Goal: Task Accomplishment & Management: Complete application form

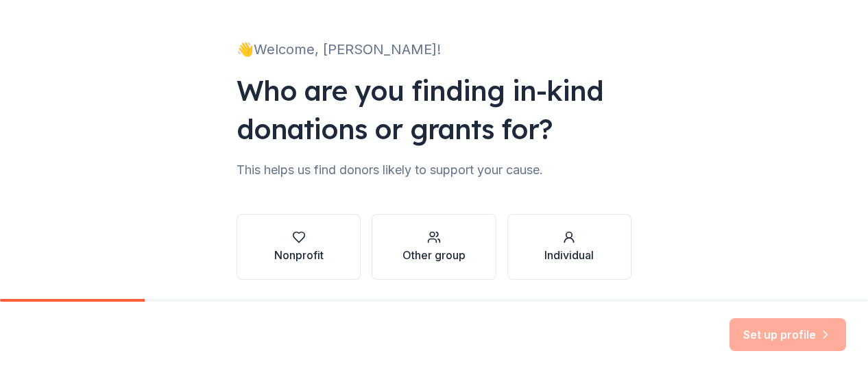
scroll to position [117, 0]
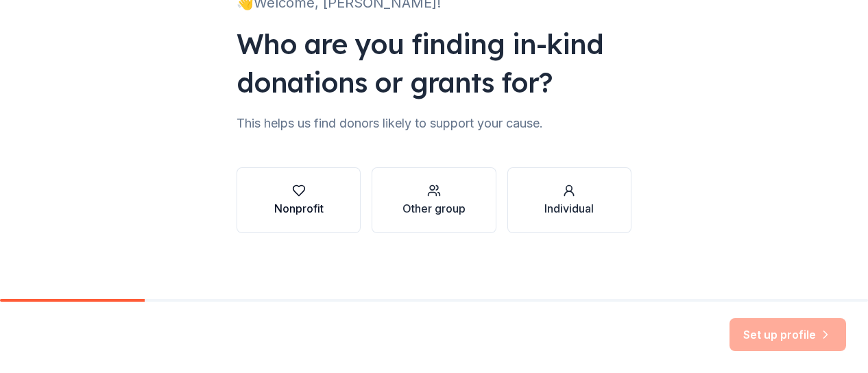
click at [281, 208] on div "Nonprofit" at bounding box center [298, 208] width 49 height 16
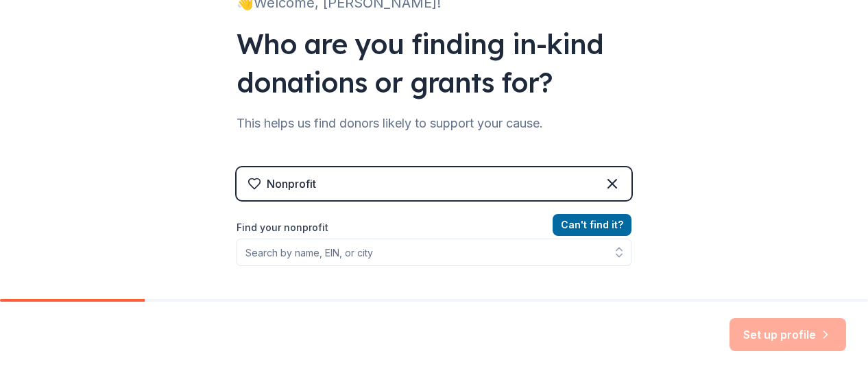
scroll to position [238, 0]
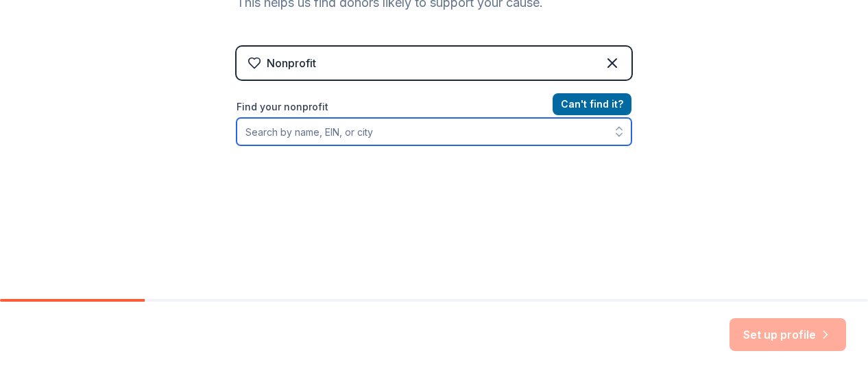
click at [387, 128] on input "Find your nonprofit" at bounding box center [433, 131] width 395 height 27
type input "Cincinnati Association for the Bind and Visually Impaired"
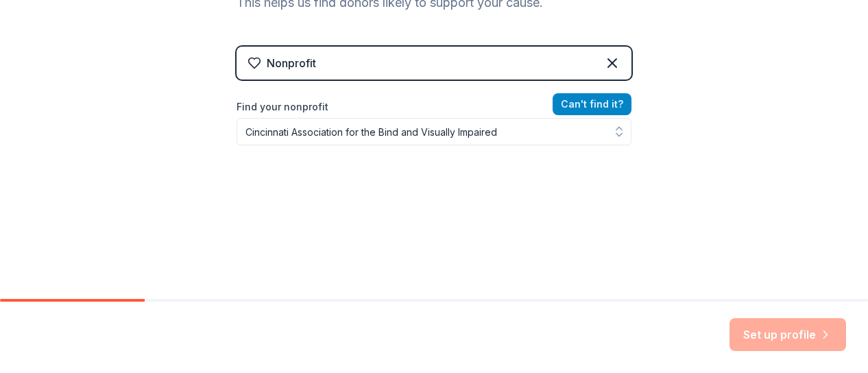
click at [585, 100] on button "Can ' t find it?" at bounding box center [592, 104] width 79 height 22
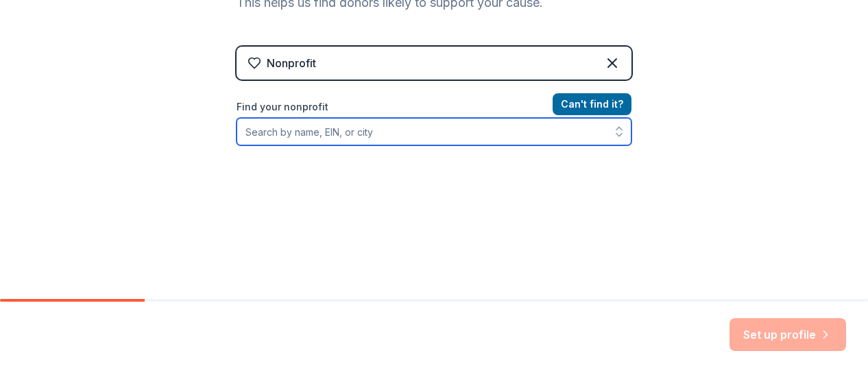
click at [457, 133] on input "Find your nonprofit" at bounding box center [433, 131] width 395 height 27
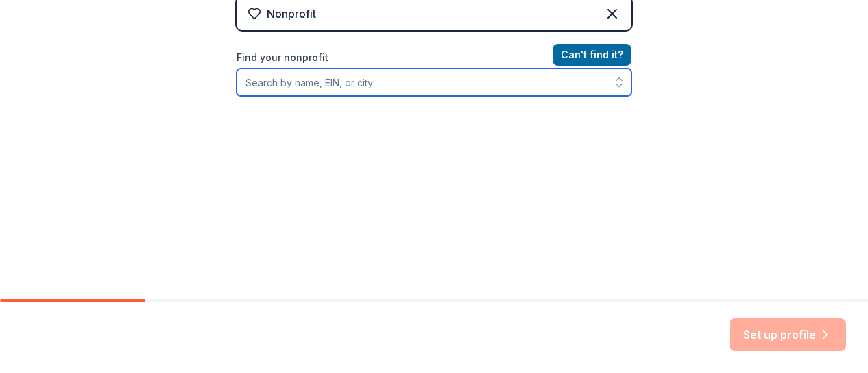
click at [612, 82] on icon "button" at bounding box center [619, 82] width 14 height 14
click at [613, 80] on icon "button" at bounding box center [619, 82] width 14 height 14
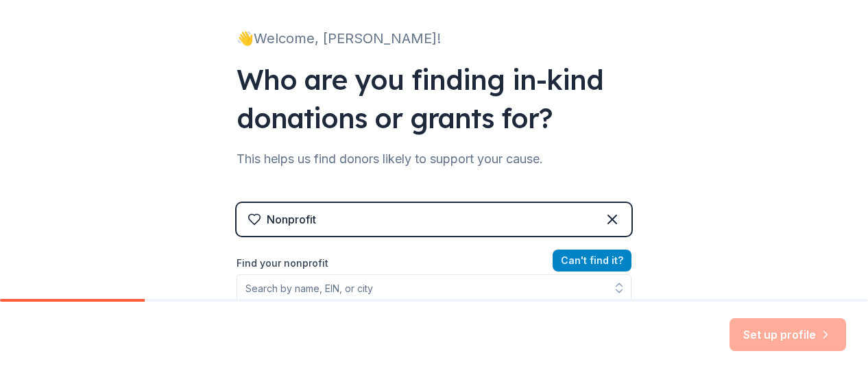
click at [584, 263] on button "Can ' t find it?" at bounding box center [592, 261] width 79 height 22
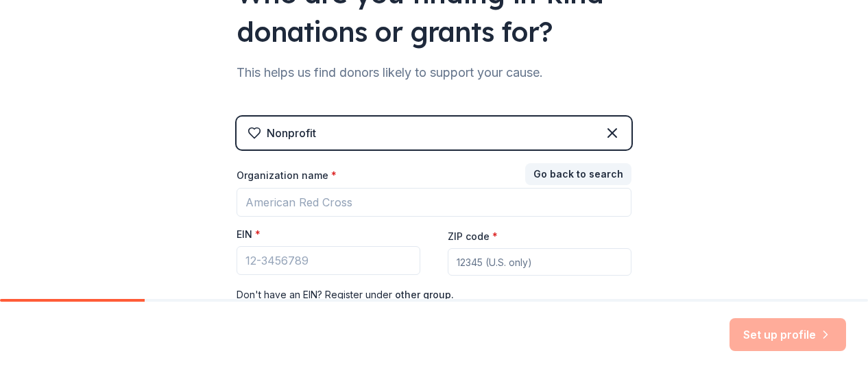
scroll to position [236, 0]
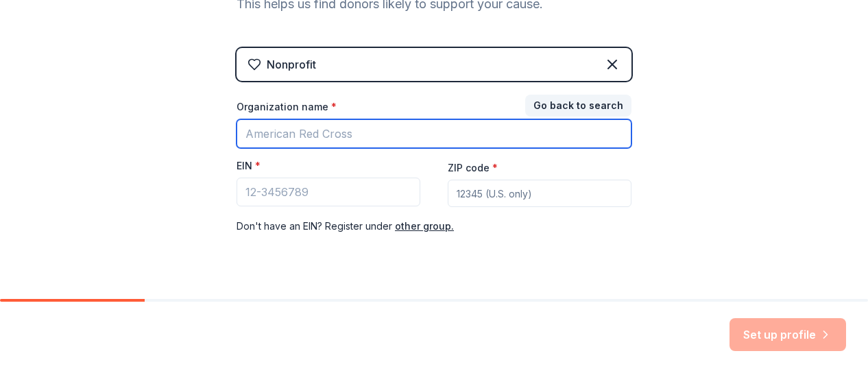
click at [295, 128] on input "Organization name *" at bounding box center [433, 133] width 395 height 29
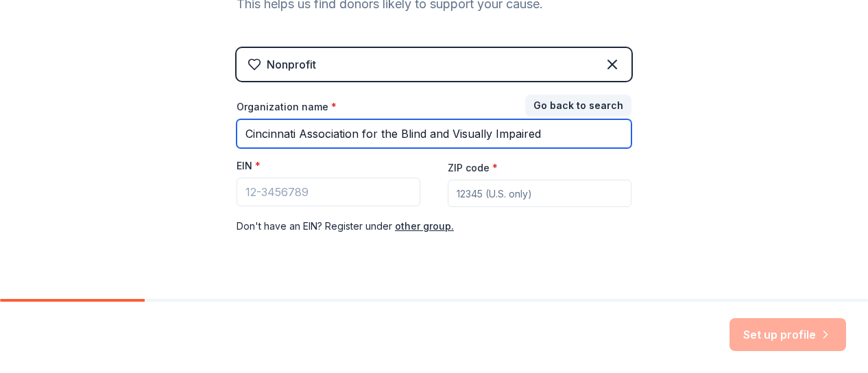
type input "Cincinnati Association for the Blind and Visually Impaired"
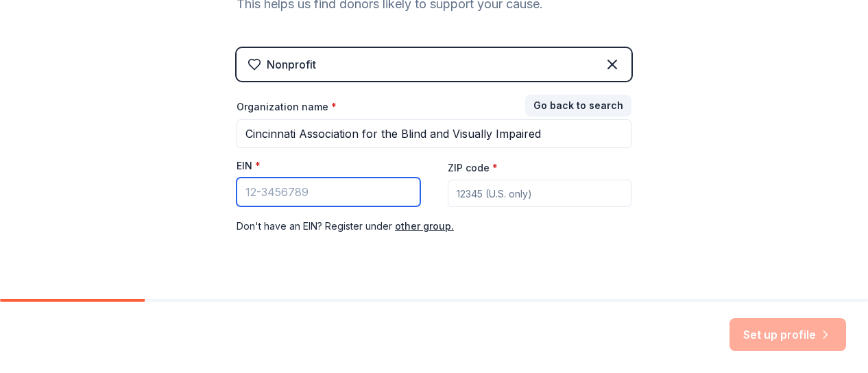
click at [273, 203] on input "EIN *" at bounding box center [328, 192] width 184 height 29
type input "[US_EMPLOYER_IDENTIFICATION_NUMBER]"
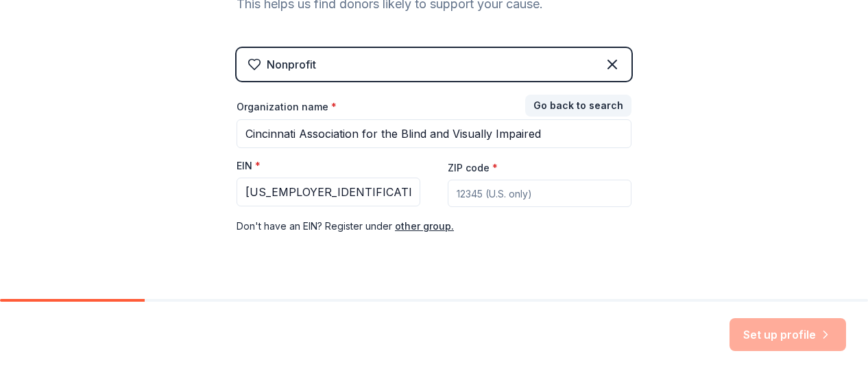
click at [488, 189] on input "ZIP code *" at bounding box center [540, 193] width 184 height 27
type input "45202"
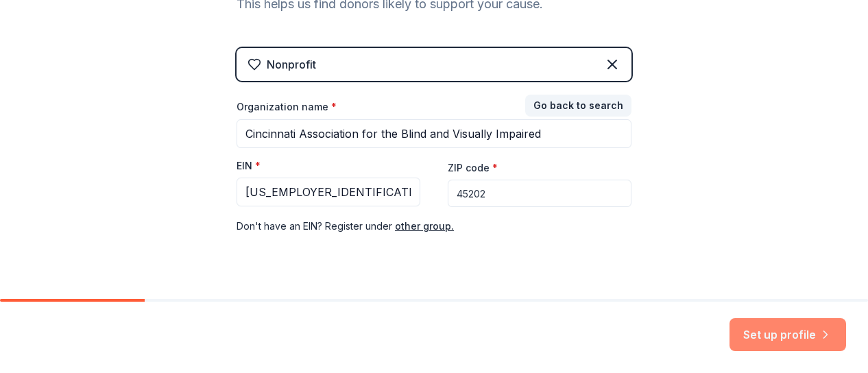
click at [767, 334] on button "Set up profile" at bounding box center [787, 334] width 117 height 33
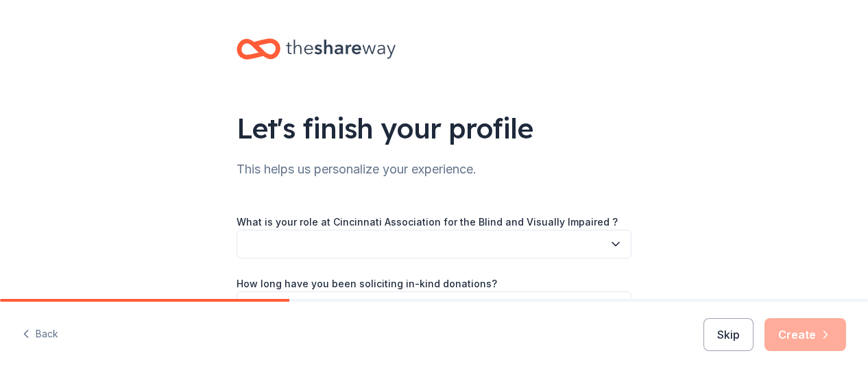
scroll to position [119, 0]
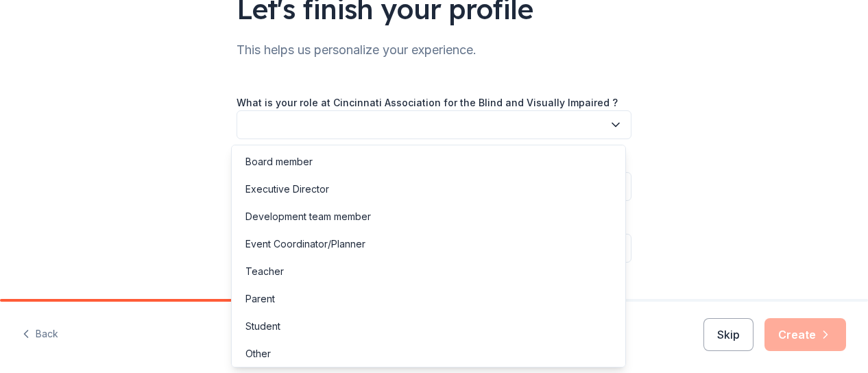
click at [546, 134] on button "button" at bounding box center [433, 124] width 395 height 29
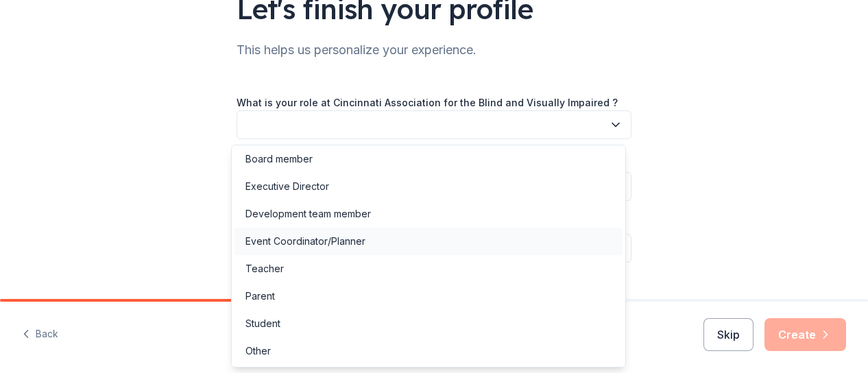
click at [340, 233] on div "Event Coordinator/Planner" at bounding box center [305, 241] width 120 height 16
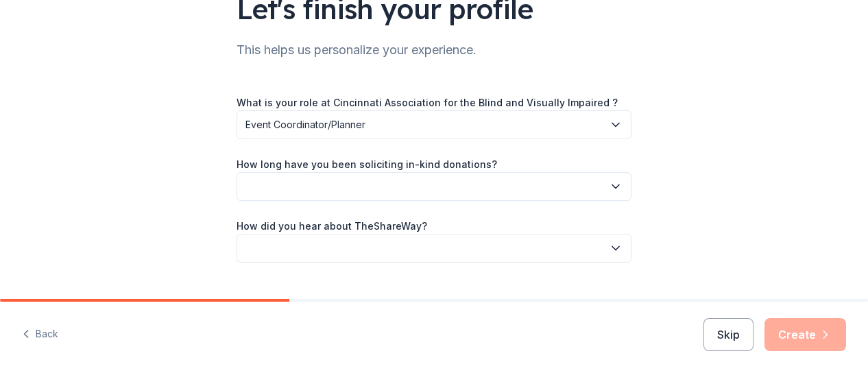
scroll to position [135, 0]
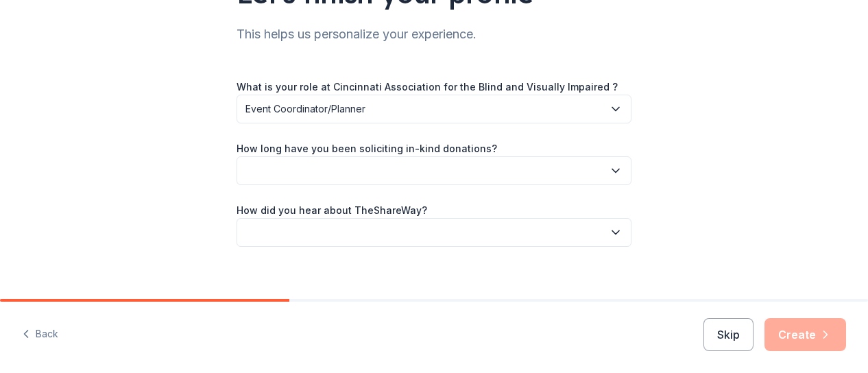
click at [352, 175] on button "button" at bounding box center [433, 170] width 395 height 29
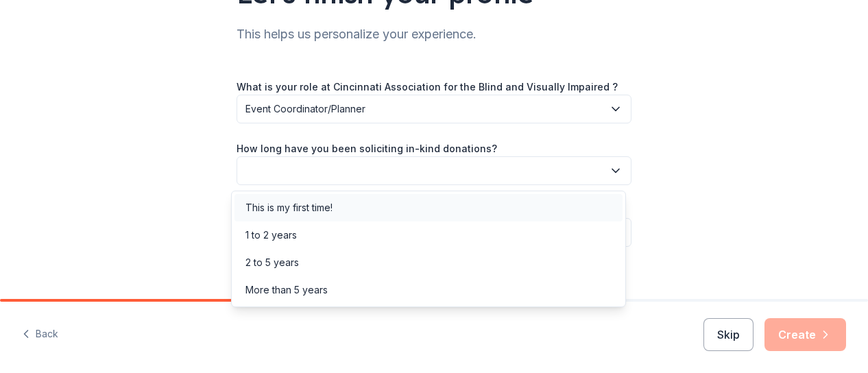
click at [350, 202] on div "This is my first time!" at bounding box center [428, 207] width 388 height 27
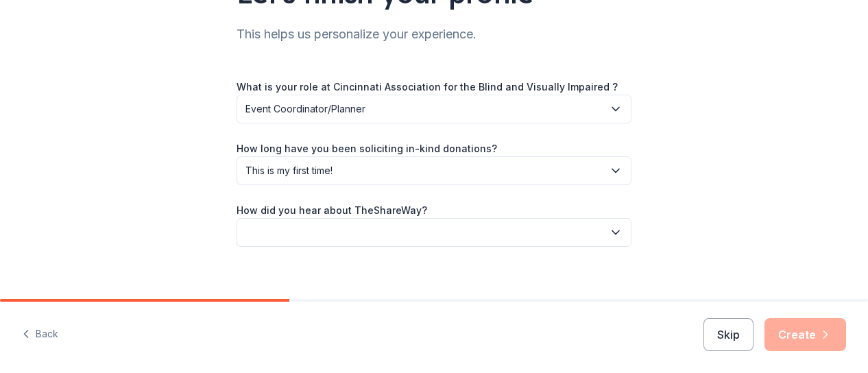
click at [349, 250] on div "Let's finish your profile This helps us personalize your experience. What is yo…" at bounding box center [434, 89] width 439 height 448
click at [355, 227] on button "button" at bounding box center [433, 232] width 395 height 29
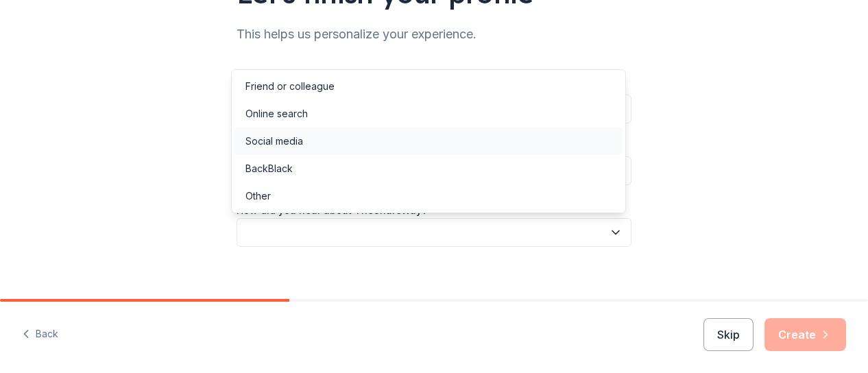
click at [324, 149] on div "Social media" at bounding box center [428, 141] width 388 height 27
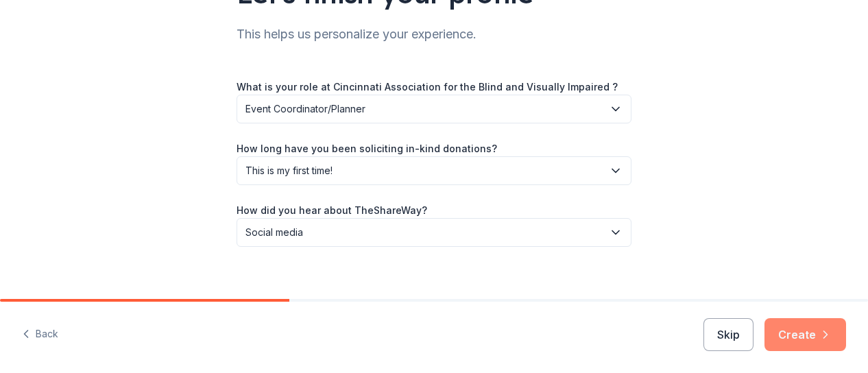
click at [818, 338] on icon "button" at bounding box center [825, 335] width 14 height 14
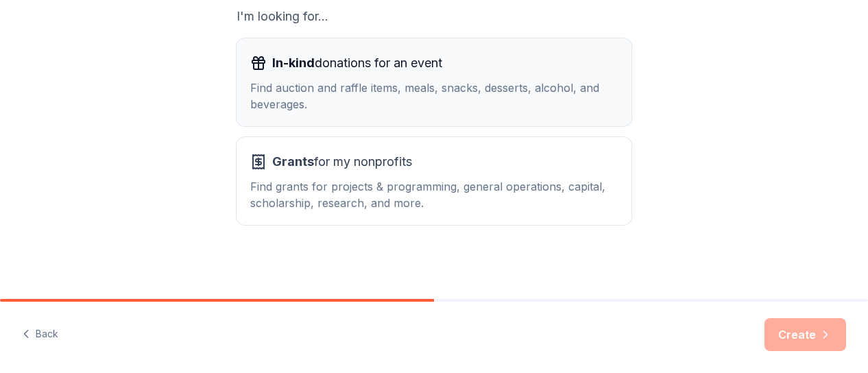
scroll to position [212, 0]
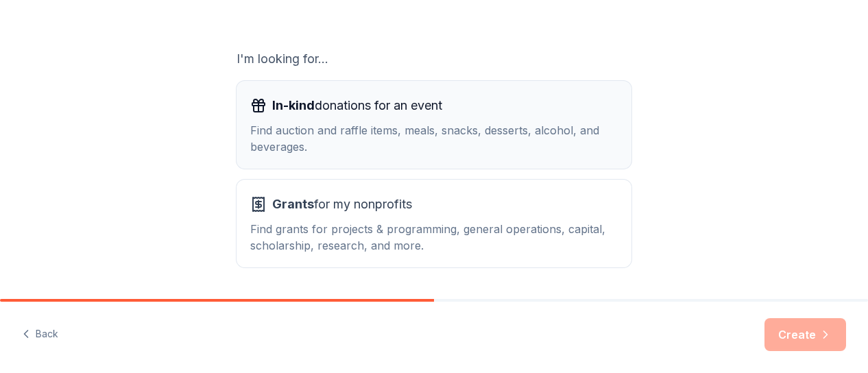
drag, startPoint x: 372, startPoint y: 147, endPoint x: 283, endPoint y: 121, distance: 92.2
click at [283, 121] on div "In-kind donations for an event Find auction and raffle items, meals, snacks, de…" at bounding box center [433, 125] width 367 height 60
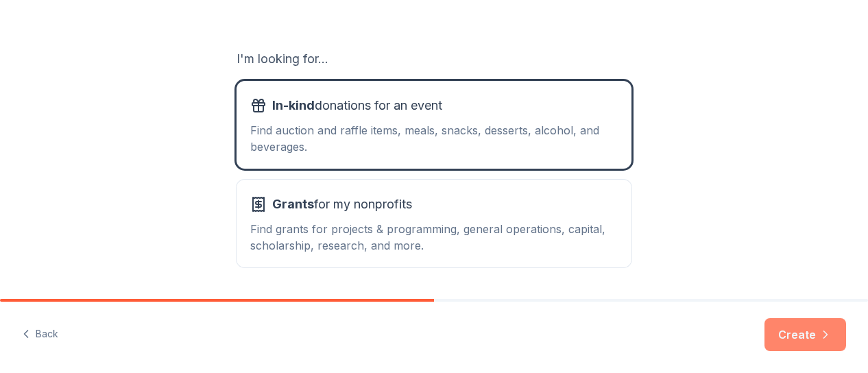
click at [817, 324] on button "Create" at bounding box center [805, 334] width 82 height 33
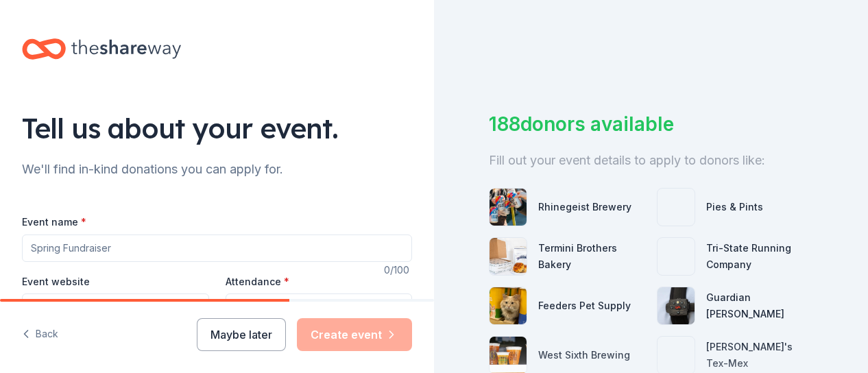
scroll to position [84, 0]
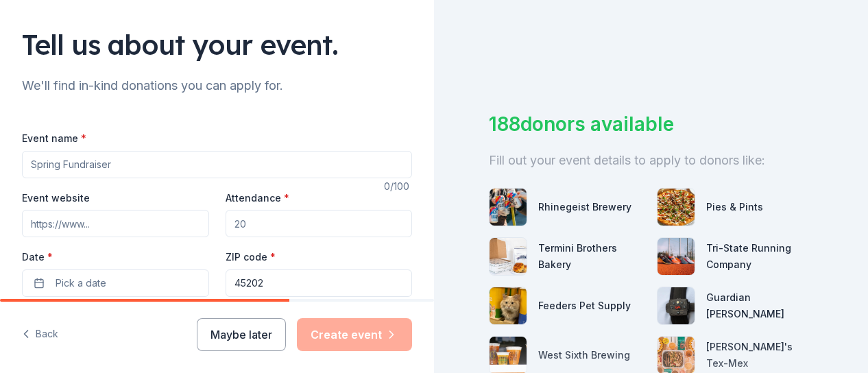
click at [194, 154] on input "Event name *" at bounding box center [217, 164] width 390 height 27
type input "Dining in the Dark Gala"
click at [143, 228] on input "Event website" at bounding box center [115, 223] width 187 height 27
type input "[DOMAIN_NAME]"
click at [254, 216] on input "Attendance *" at bounding box center [319, 223] width 187 height 27
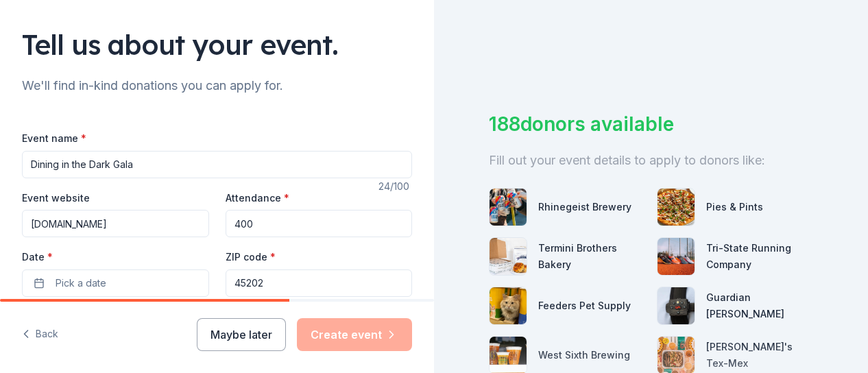
scroll to position [191, 0]
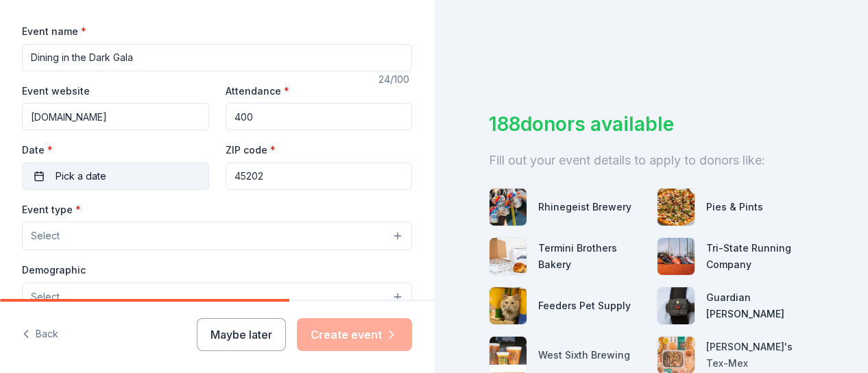
type input "400"
click at [56, 174] on span "Pick a date" at bounding box center [81, 176] width 51 height 16
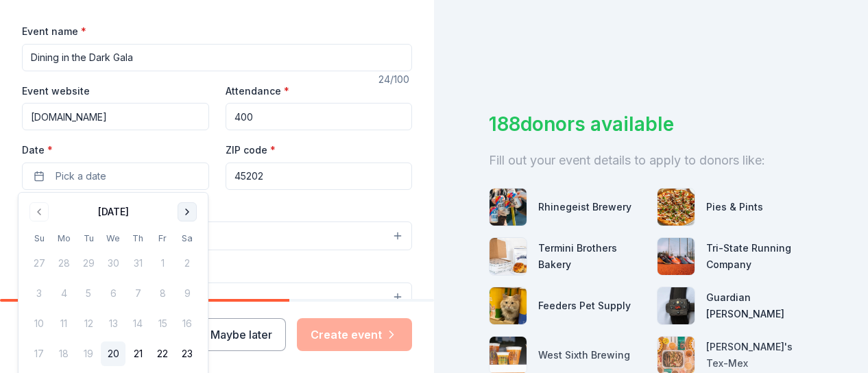
click at [185, 215] on button "Go to next month" at bounding box center [187, 211] width 19 height 19
click at [185, 213] on button "Go to next month" at bounding box center [187, 211] width 19 height 19
click at [199, 320] on button "15" at bounding box center [187, 323] width 25 height 25
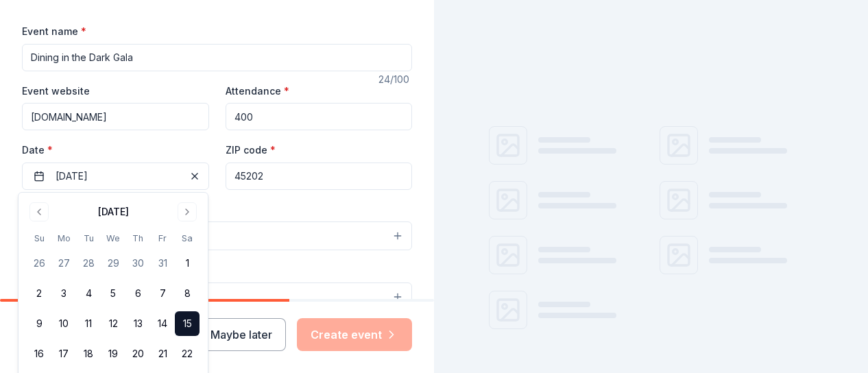
click at [291, 227] on button "Select" at bounding box center [217, 235] width 390 height 29
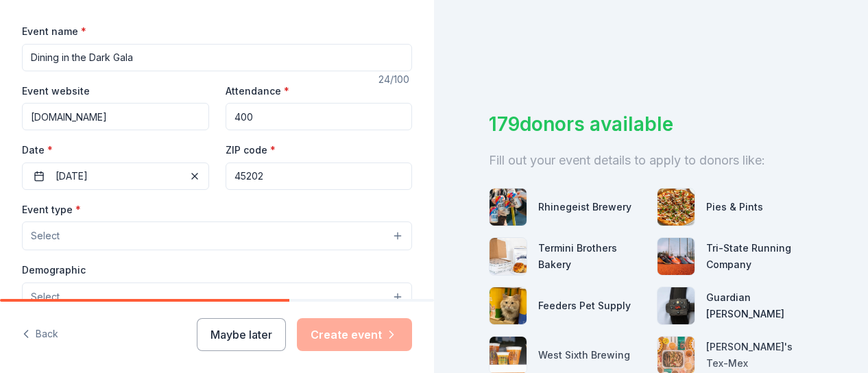
click at [178, 239] on button "Select" at bounding box center [217, 235] width 390 height 29
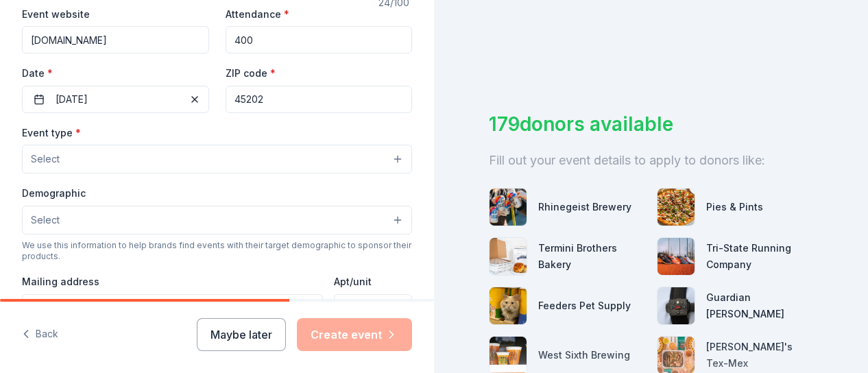
click at [178, 154] on button "Select" at bounding box center [217, 159] width 390 height 29
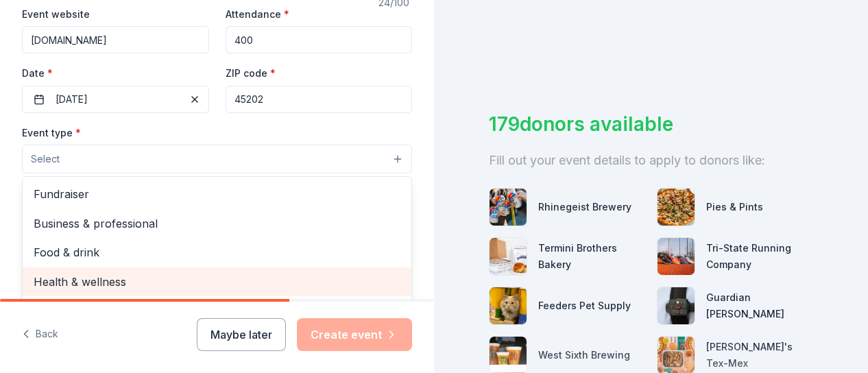
click at [147, 277] on span "Health & wellness" at bounding box center [217, 282] width 367 height 18
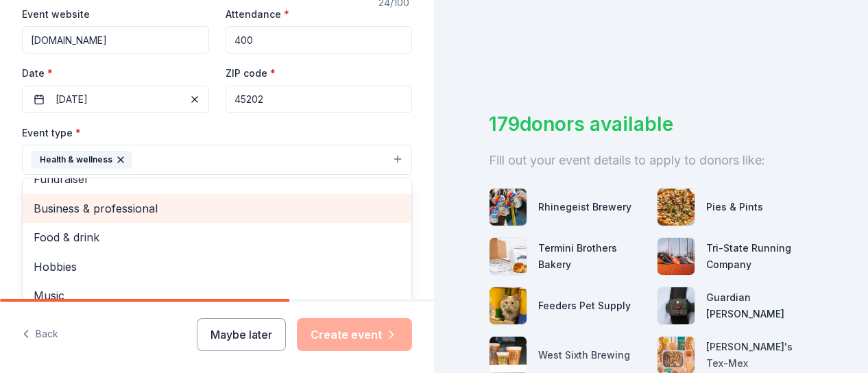
scroll to position [0, 0]
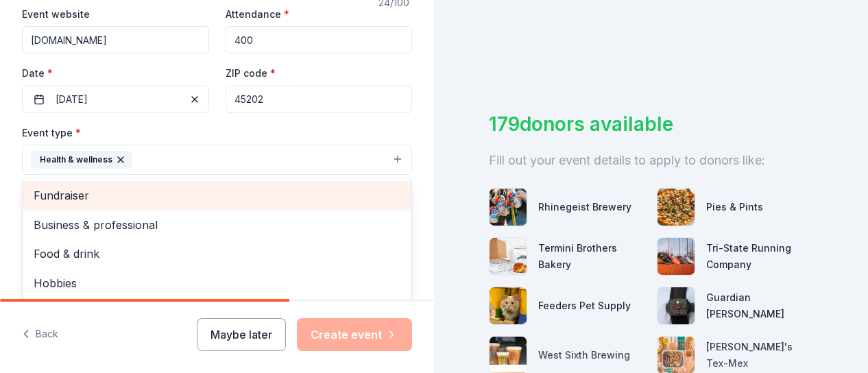
click at [125, 199] on span "Fundraiser" at bounding box center [217, 195] width 367 height 18
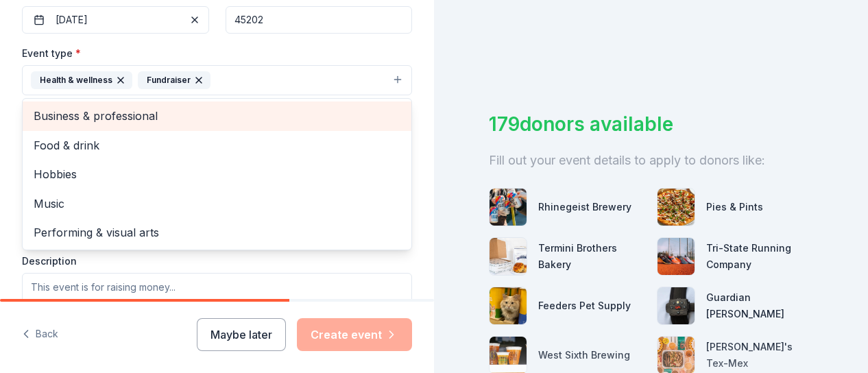
scroll to position [351, 0]
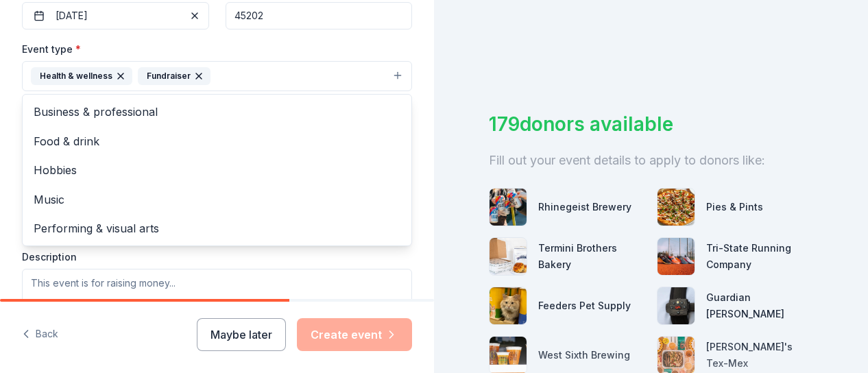
click at [234, 268] on div "Event type * Health & wellness Fundraiser Business & professional Food & drink …" at bounding box center [217, 185] width 390 height 290
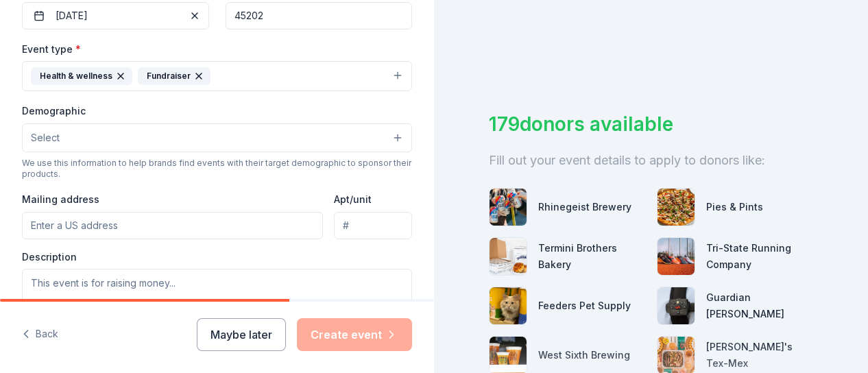
click at [202, 226] on input "Mailing address" at bounding box center [172, 225] width 301 height 27
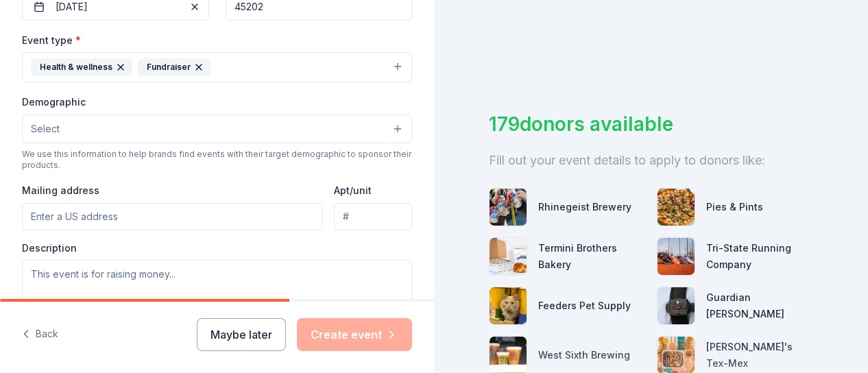
scroll to position [361, 0]
type input "[STREET_ADDRESS][PERSON_NAME]"
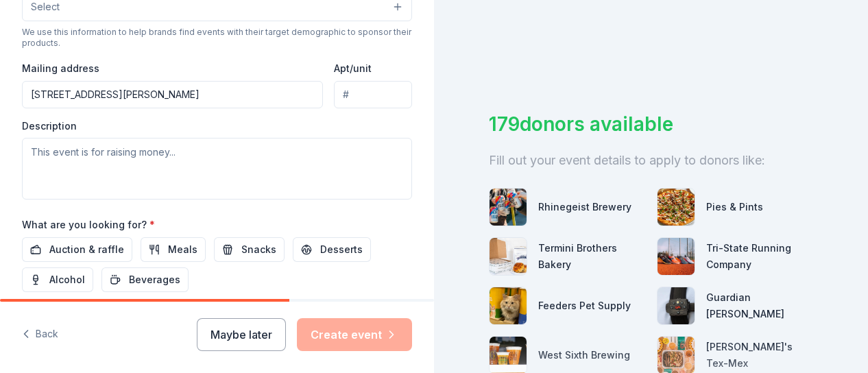
scroll to position [483, 0]
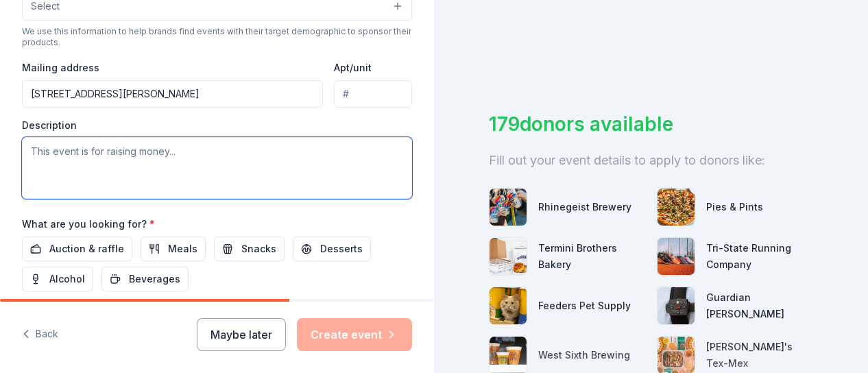
click at [246, 175] on textarea at bounding box center [217, 168] width 390 height 62
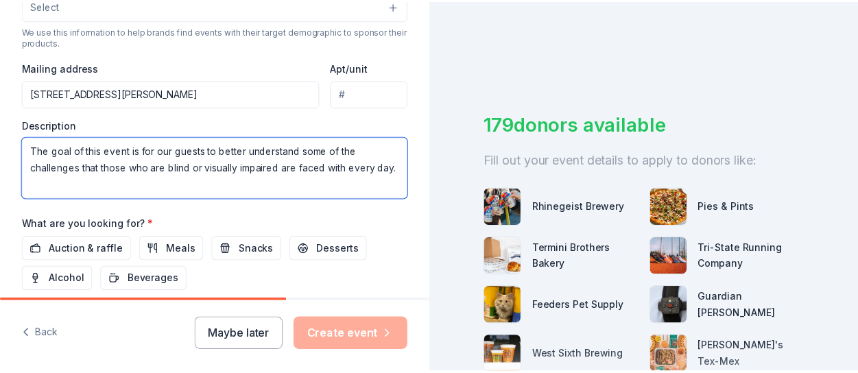
scroll to position [611, 0]
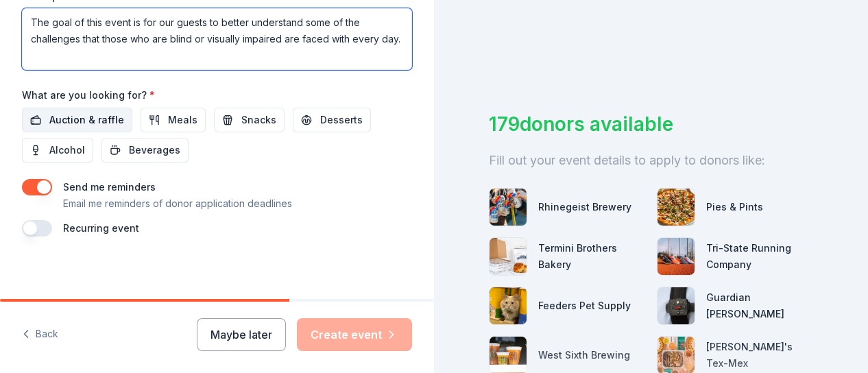
type textarea "The goal of this event is for our guests to better understand some of the chall…"
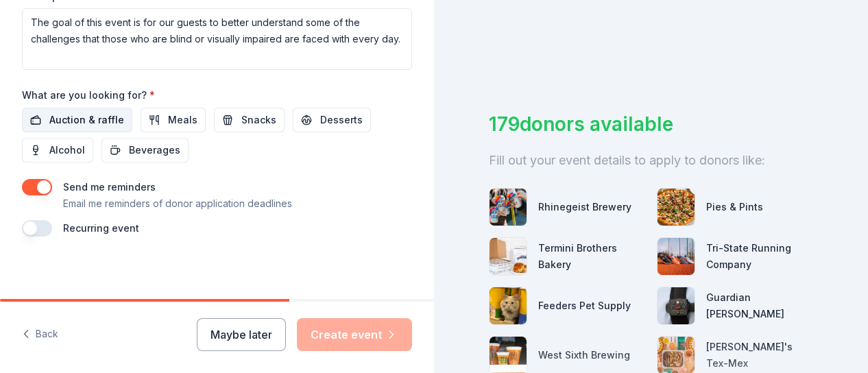
click at [66, 112] on span "Auction & raffle" at bounding box center [86, 120] width 75 height 16
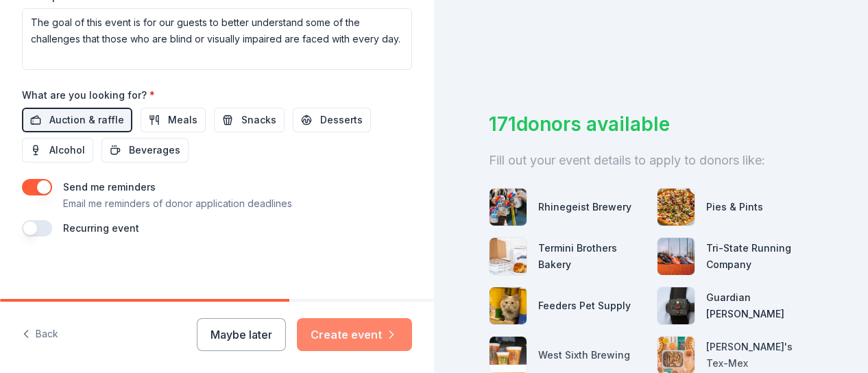
click at [345, 339] on button "Create event" at bounding box center [354, 334] width 115 height 33
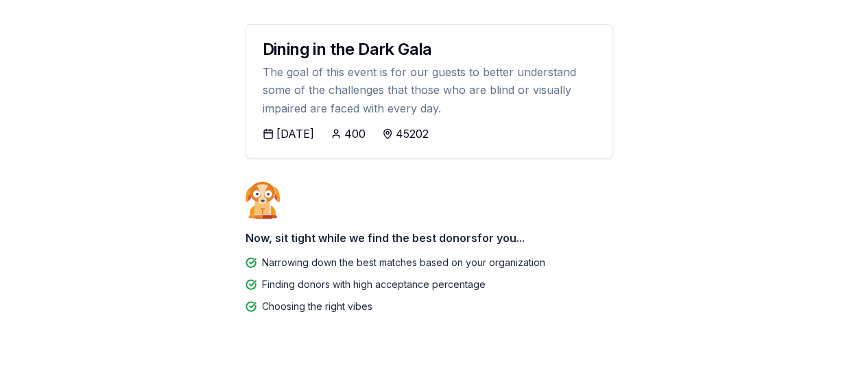
scroll to position [188, 0]
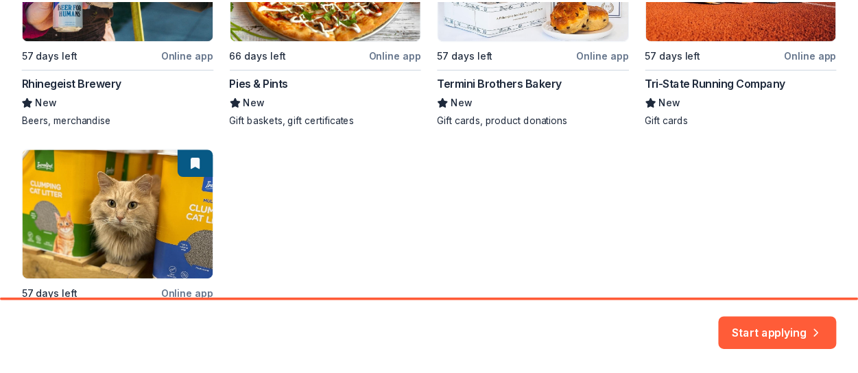
scroll to position [517, 0]
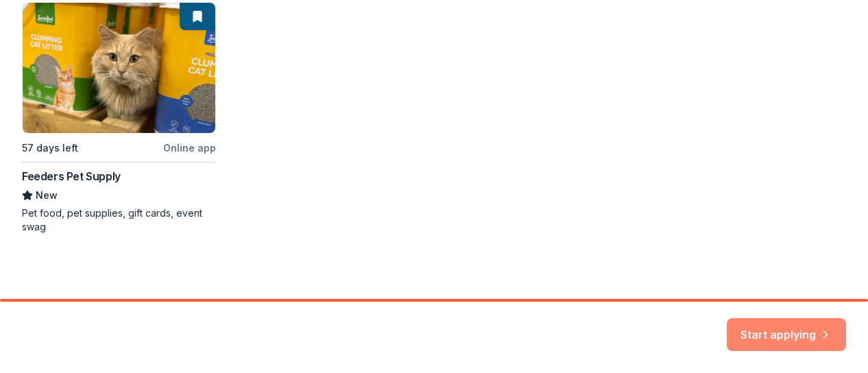
click at [777, 324] on button "Start applying" at bounding box center [786, 326] width 119 height 33
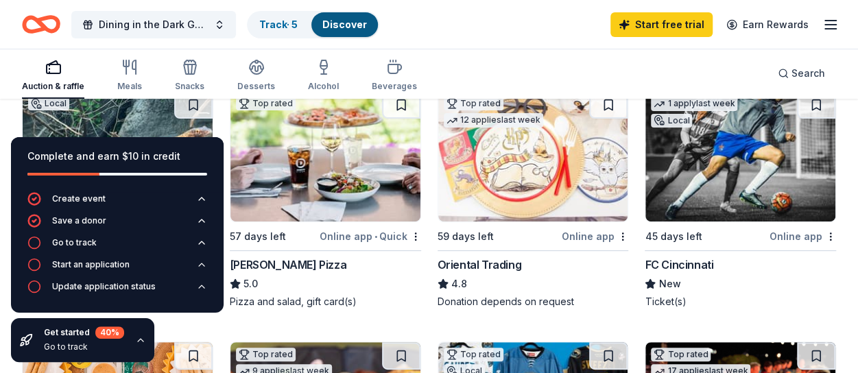
scroll to position [162, 0]
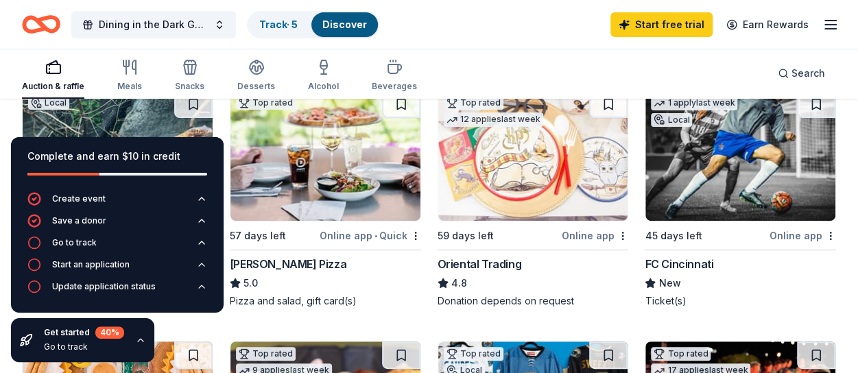
click at [192, 161] on div "Complete and earn $10 in credit" at bounding box center [117, 156] width 180 height 16
click at [136, 338] on icon "button" at bounding box center [140, 340] width 11 height 11
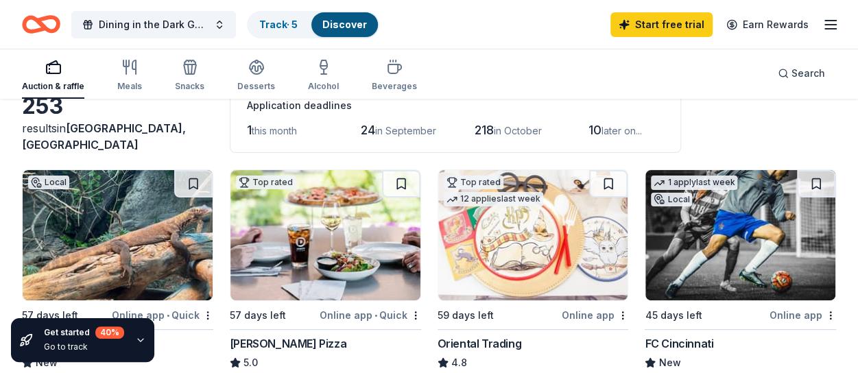
scroll to position [0, 0]
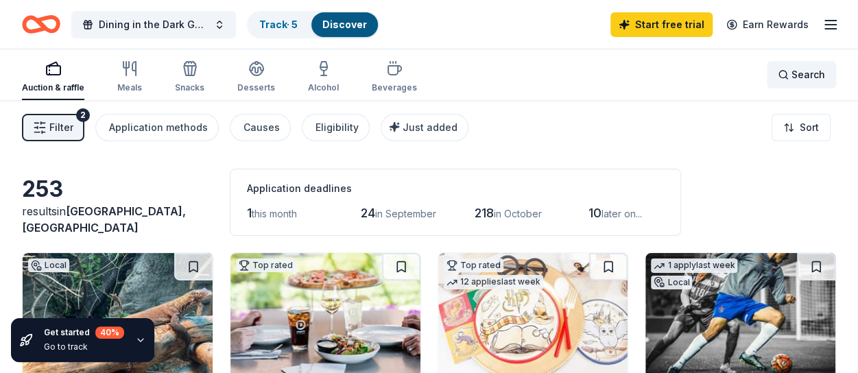
click at [809, 75] on span "Search" at bounding box center [808, 74] width 34 height 16
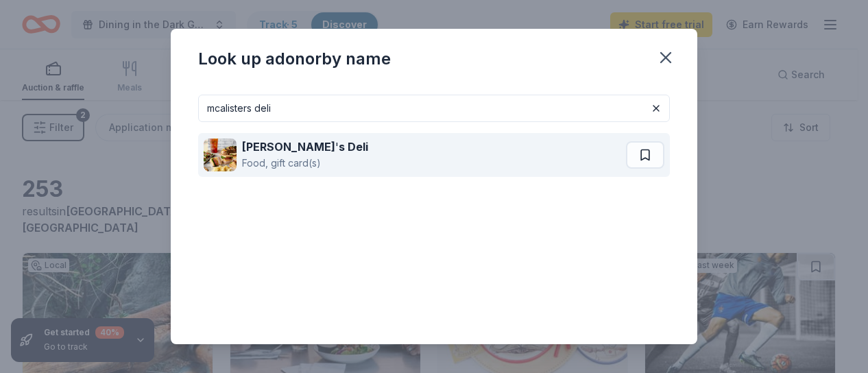
type input "mcalisters deli"
click at [399, 151] on div "[PERSON_NAME] ' s Deli Food, gift card(s)" at bounding box center [415, 155] width 422 height 44
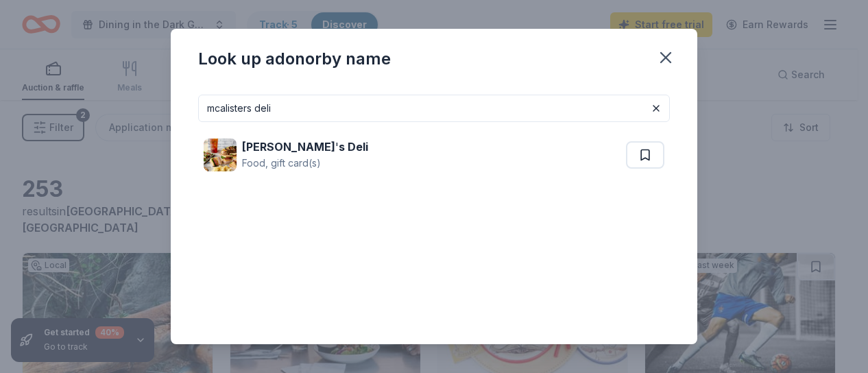
click at [664, 42] on div "Look up a donor by name" at bounding box center [434, 56] width 526 height 55
click at [664, 48] on icon "button" at bounding box center [665, 57] width 19 height 19
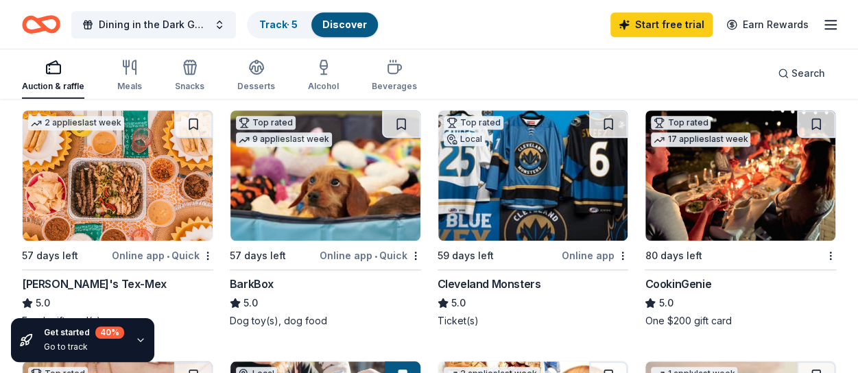
scroll to position [372, 0]
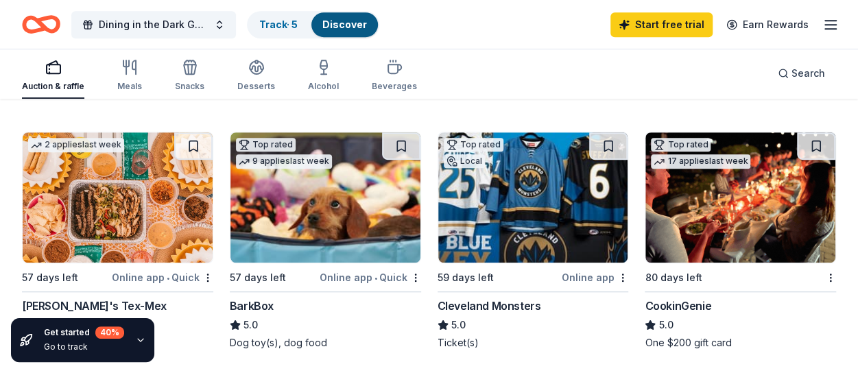
click at [511, 191] on img at bounding box center [533, 197] width 190 height 130
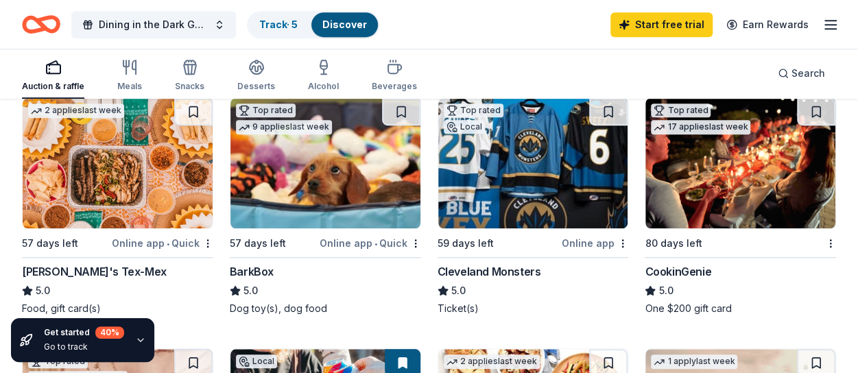
scroll to position [403, 0]
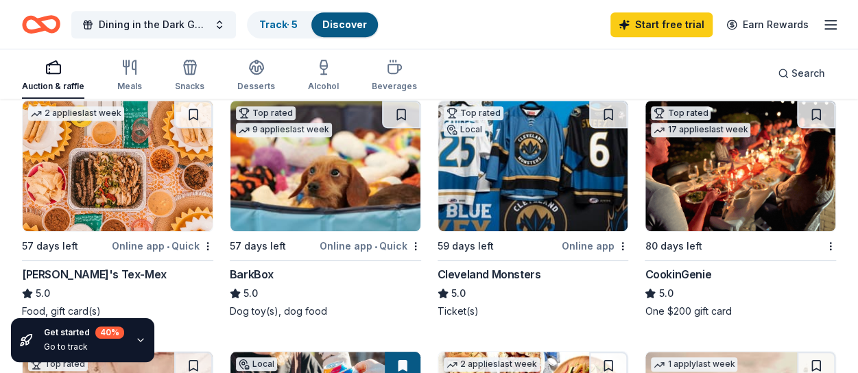
drag, startPoint x: 679, startPoint y: 212, endPoint x: 663, endPoint y: 202, distance: 18.5
click at [663, 202] on img at bounding box center [740, 166] width 190 height 130
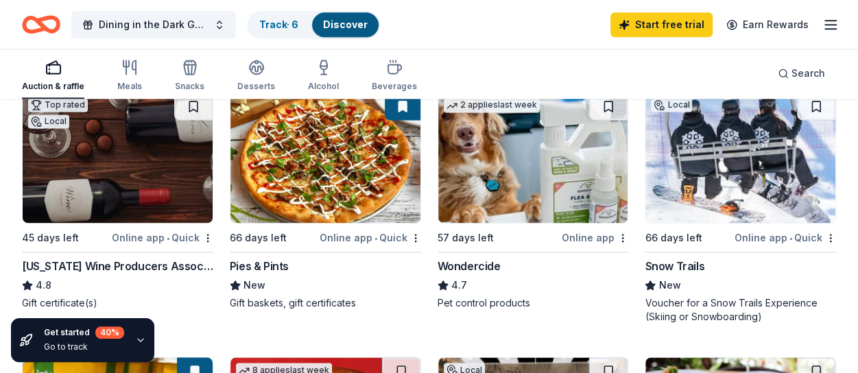
scroll to position [926, 0]
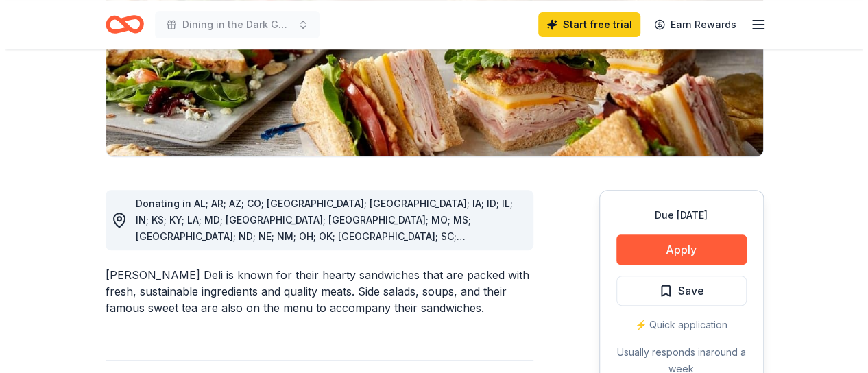
scroll to position [260, 0]
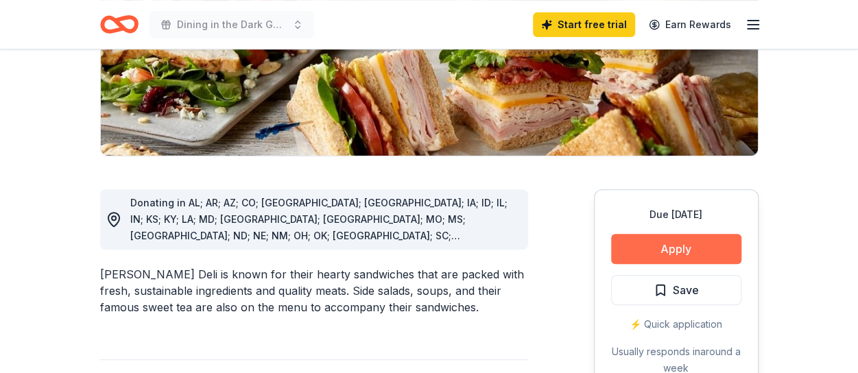
click at [658, 239] on button "Apply" at bounding box center [676, 249] width 130 height 30
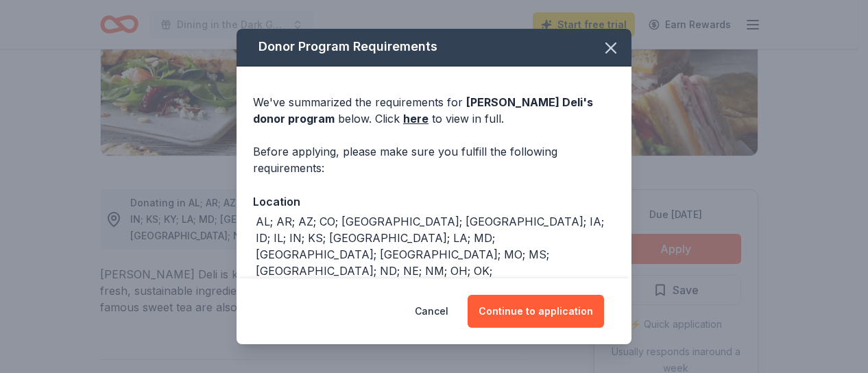
scroll to position [0, 0]
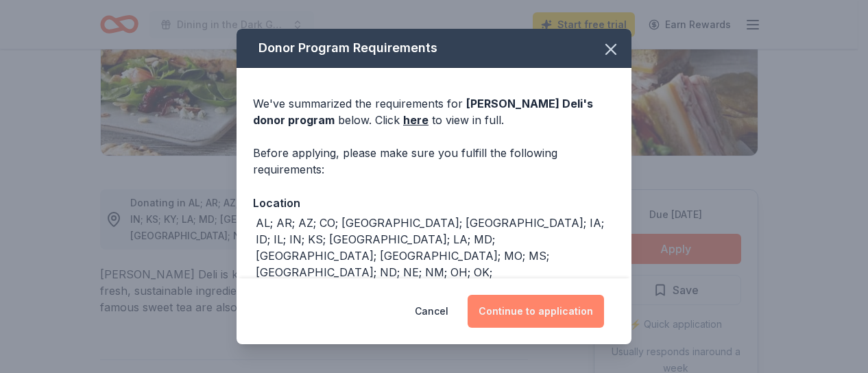
click at [509, 302] on button "Continue to application" at bounding box center [536, 311] width 136 height 33
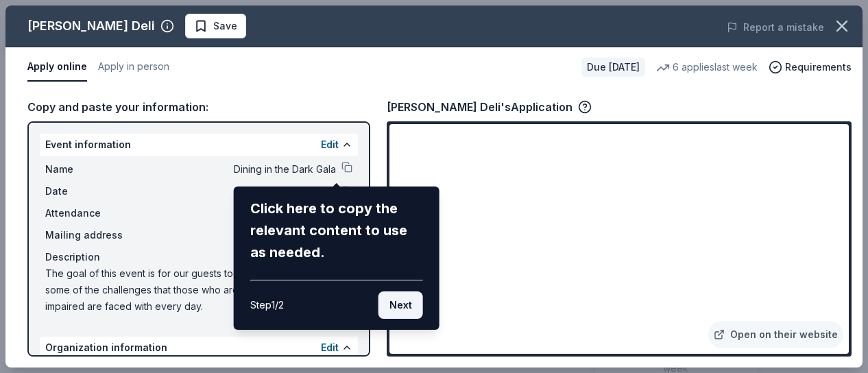
click at [383, 304] on button "Next" at bounding box center [400, 304] width 45 height 27
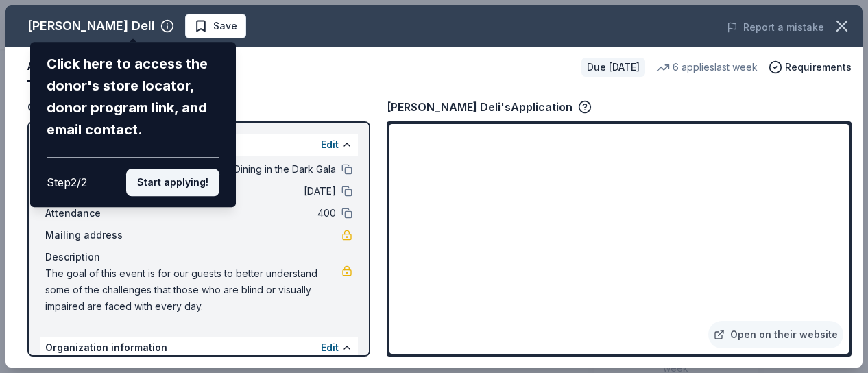
click at [185, 173] on button "Start applying!" at bounding box center [172, 182] width 93 height 27
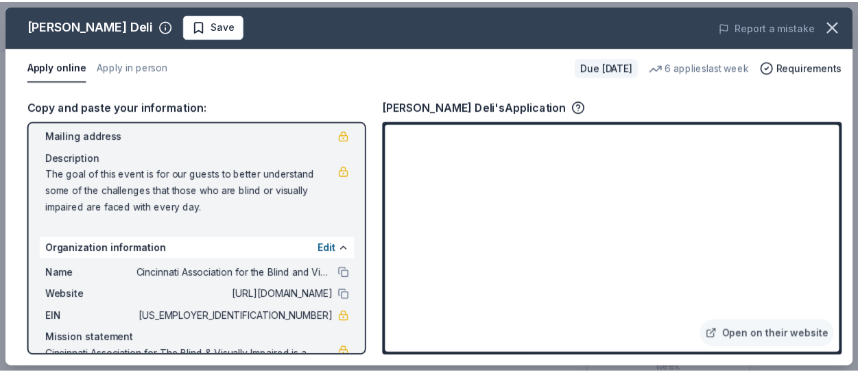
scroll to position [157, 0]
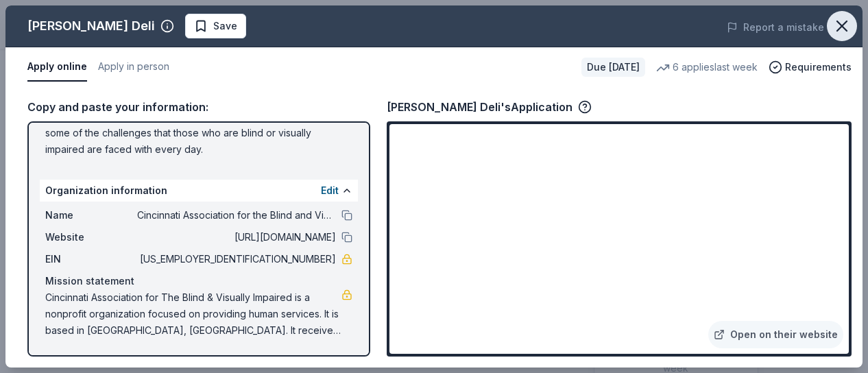
click at [845, 28] on icon "button" at bounding box center [841, 25] width 19 height 19
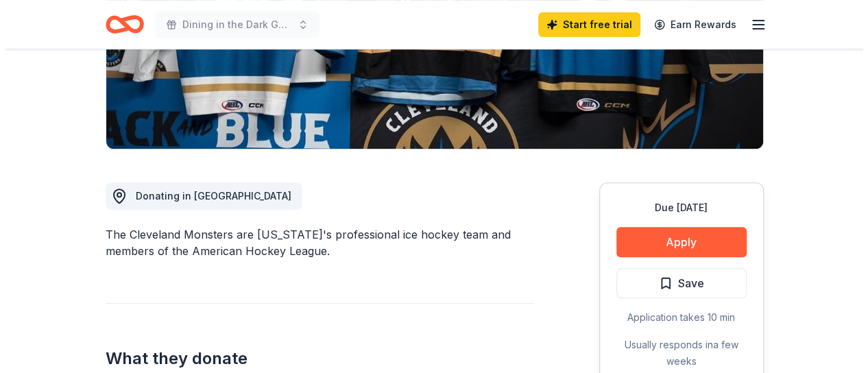
scroll to position [274, 0]
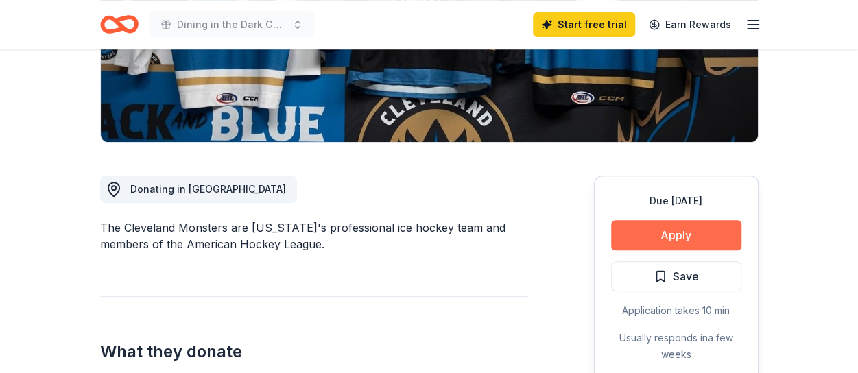
click at [641, 242] on button "Apply" at bounding box center [676, 235] width 130 height 30
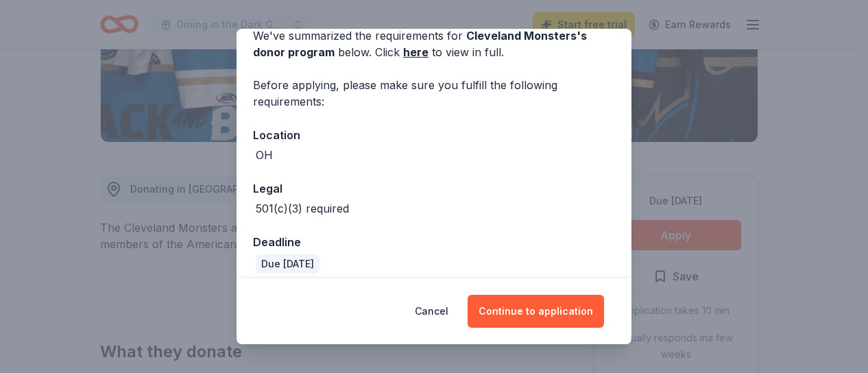
scroll to position [132, 0]
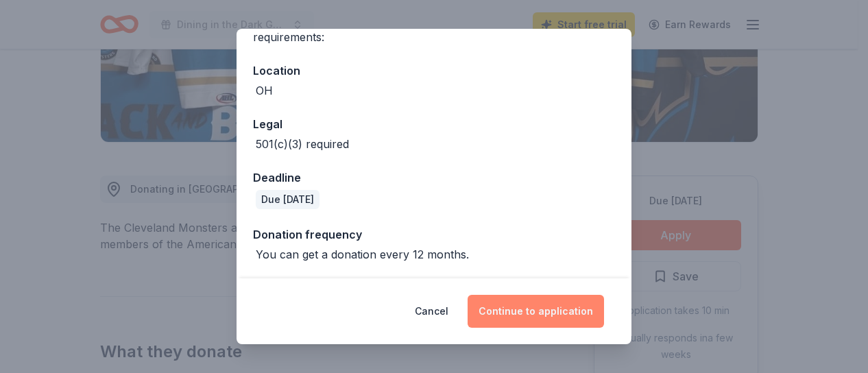
click at [509, 304] on button "Continue to application" at bounding box center [536, 311] width 136 height 33
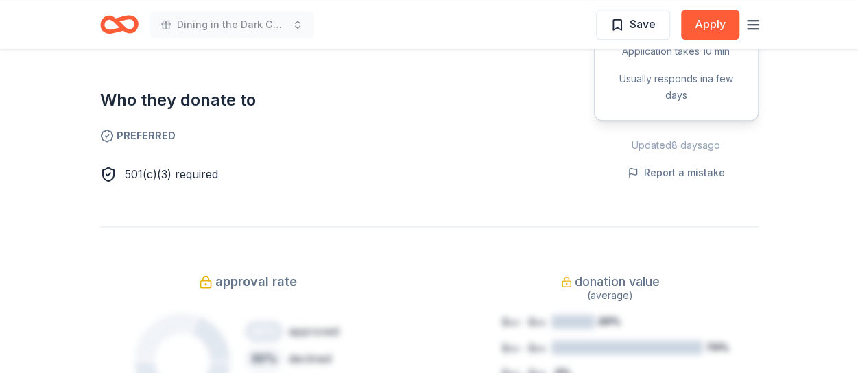
scroll to position [762, 0]
drag, startPoint x: 709, startPoint y: 19, endPoint x: 359, endPoint y: 50, distance: 351.7
click at [359, 50] on div "Who they donate to Preferred 501(c)(3) required" at bounding box center [314, 114] width 428 height 138
click at [684, 25] on button "Apply" at bounding box center [710, 25] width 58 height 30
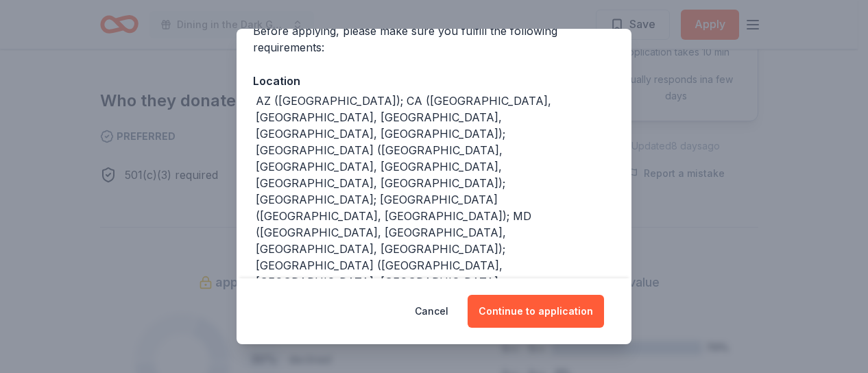
scroll to position [123, 0]
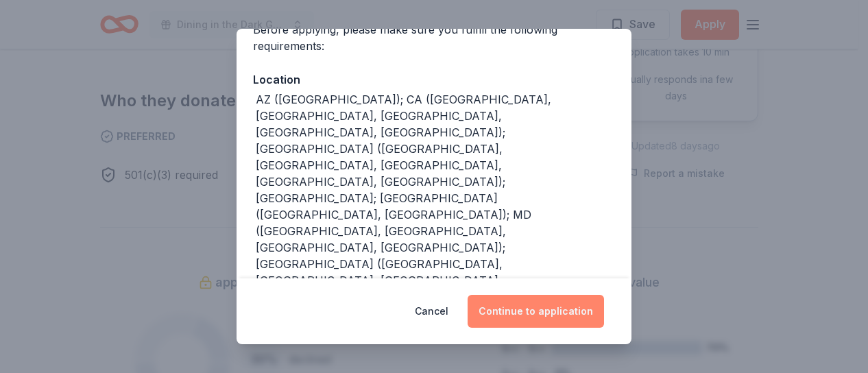
click at [513, 309] on button "Continue to application" at bounding box center [536, 311] width 136 height 33
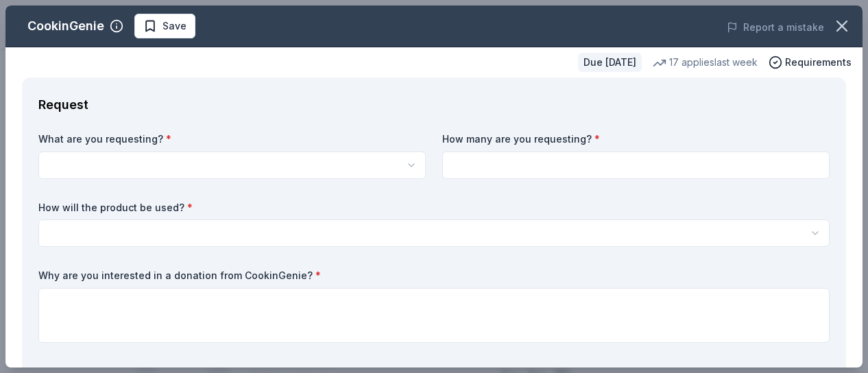
scroll to position [0, 0]
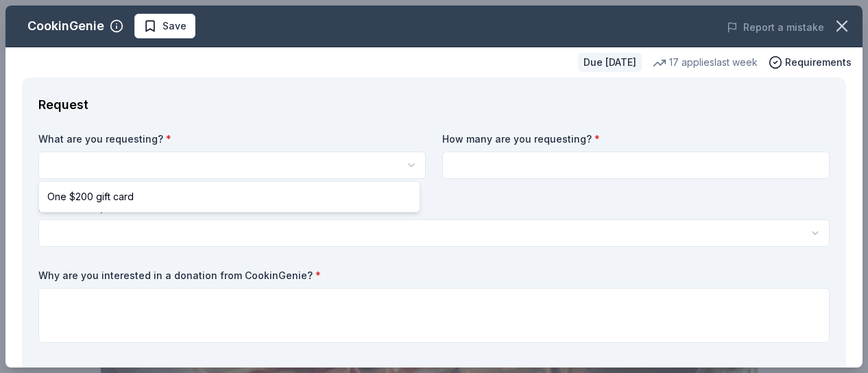
click at [162, 152] on html "Dining in the Dark Gala Save Apply Due in 80 days Share CookinGenie 5.0 • 7 rev…" at bounding box center [434, 186] width 868 height 373
select select "One $200 gift card"
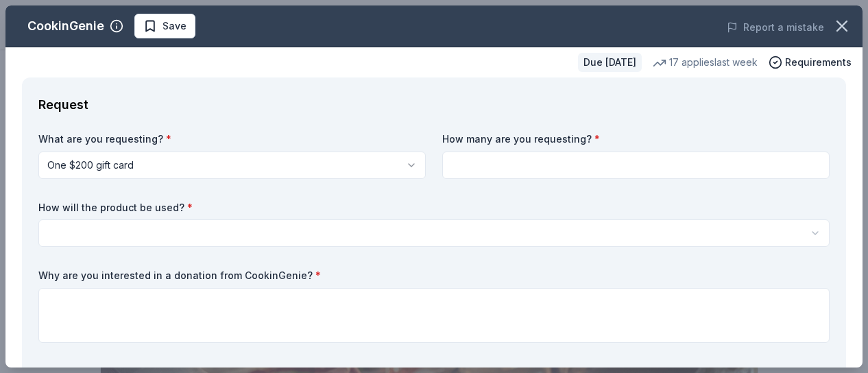
click at [545, 162] on input at bounding box center [635, 164] width 387 height 27
type input "1"
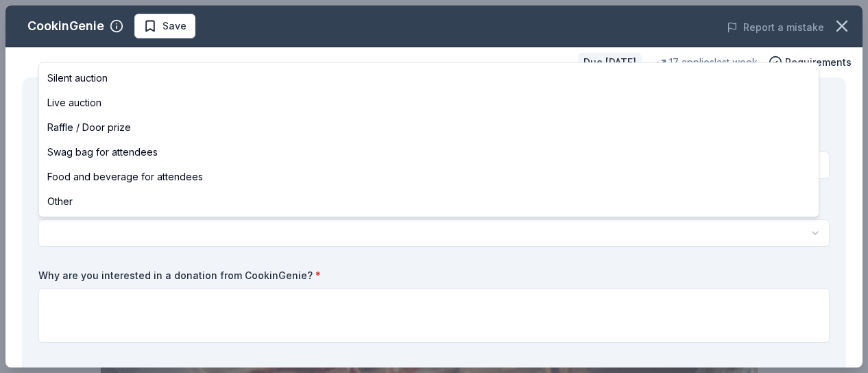
click at [182, 242] on html "Dining in the Dark Gala Save Apply Due in 80 days Share CookinGenie 5.0 • 7 rev…" at bounding box center [434, 186] width 868 height 373
select select "silentAuction"
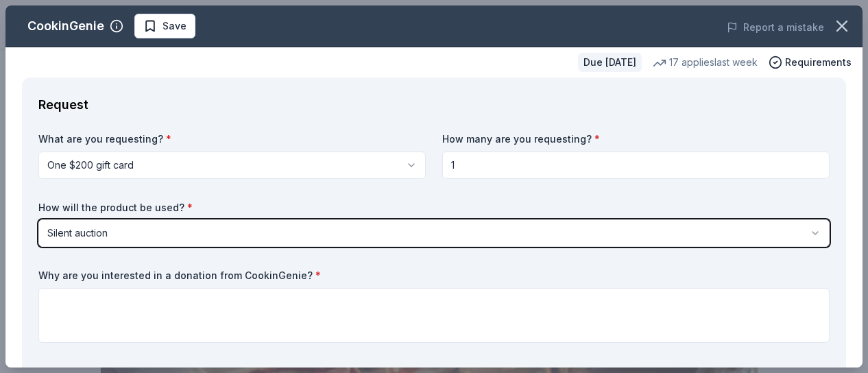
scroll to position [84, 0]
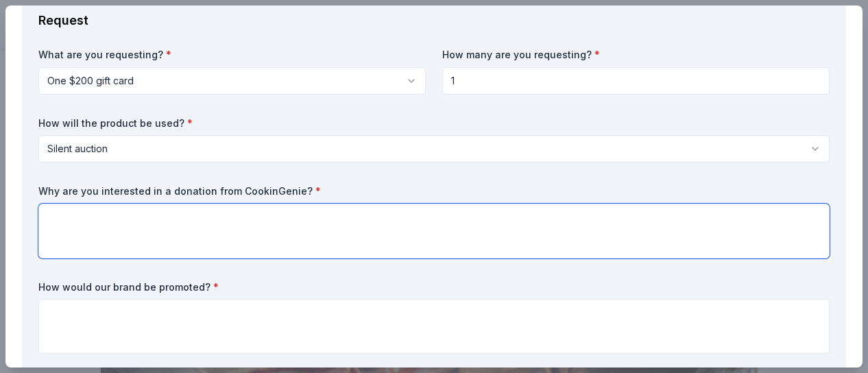
click at [141, 236] on textarea at bounding box center [433, 231] width 791 height 55
click at [148, 221] on textarea "We are having an expeirence table" at bounding box center [433, 231] width 791 height 55
click at [256, 204] on textarea "We are having an experience table" at bounding box center [433, 231] width 791 height 55
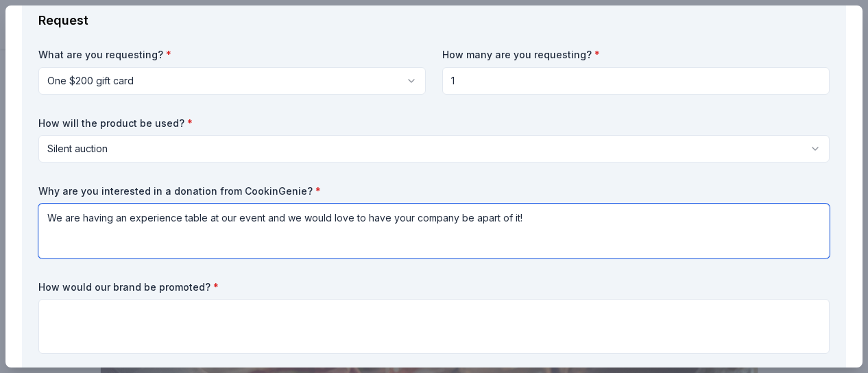
scroll to position [154, 0]
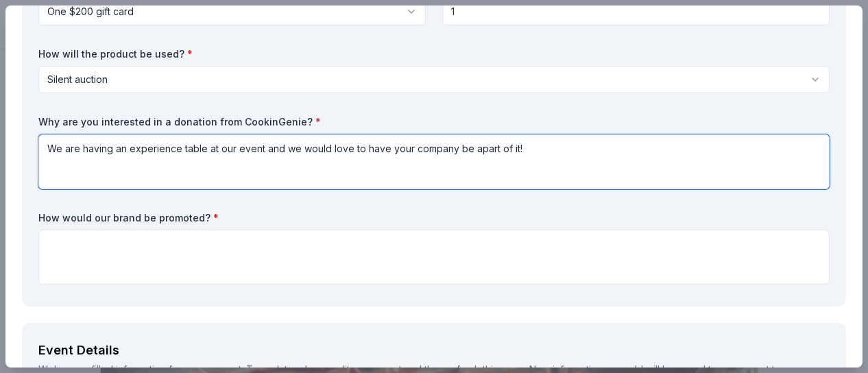
type textarea "We are having an experience table at our event and we would love to have your c…"
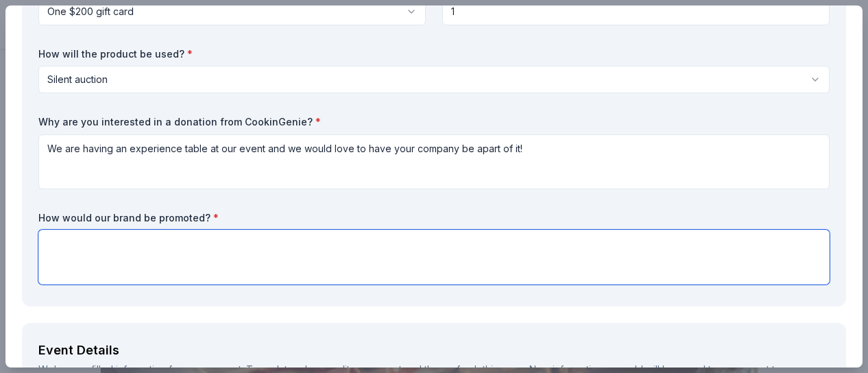
click at [214, 267] on textarea at bounding box center [433, 257] width 791 height 55
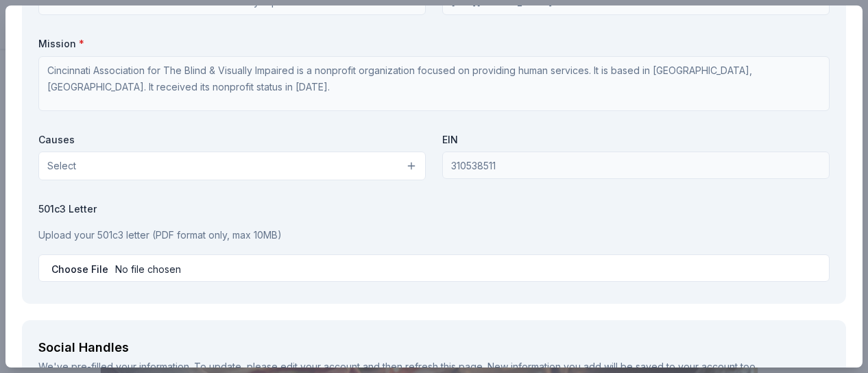
scroll to position [1264, 0]
type textarea "It would be showcased on a different table than the rest of the other raffles"
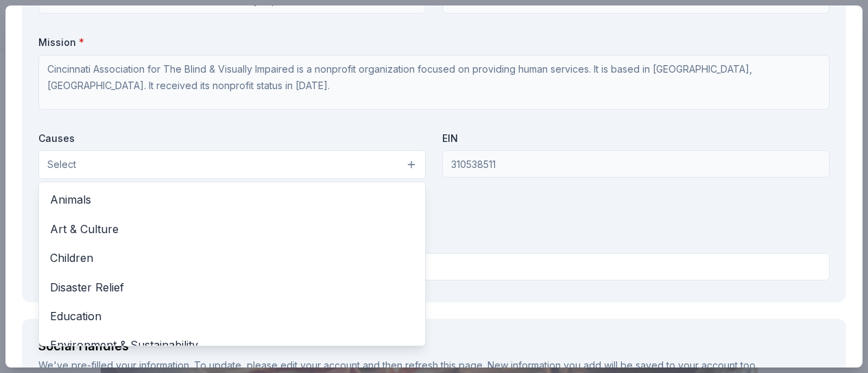
click at [252, 170] on button "Select" at bounding box center [231, 164] width 387 height 29
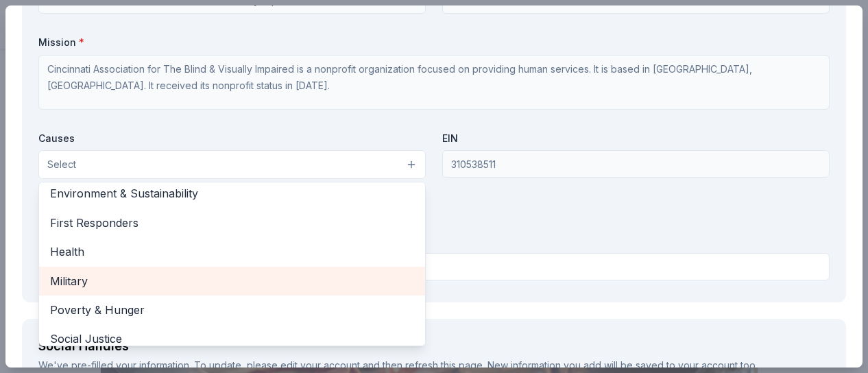
scroll to position [152, 0]
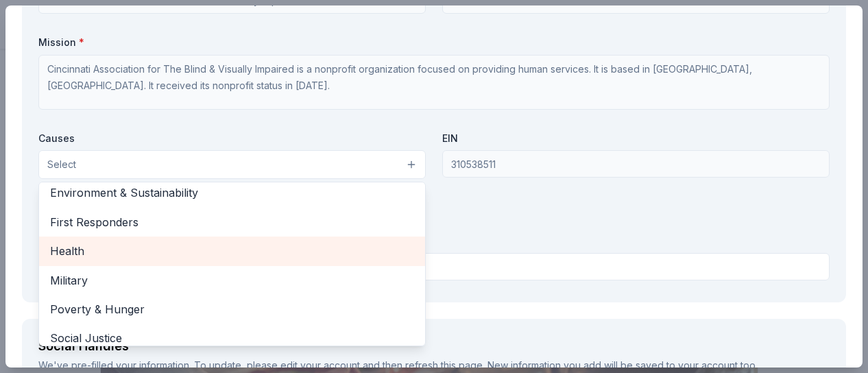
click at [197, 252] on span "Health" at bounding box center [232, 251] width 364 height 18
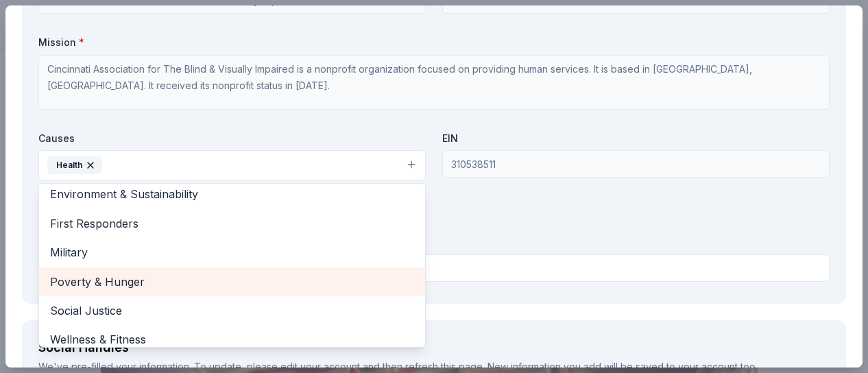
scroll to position [162, 0]
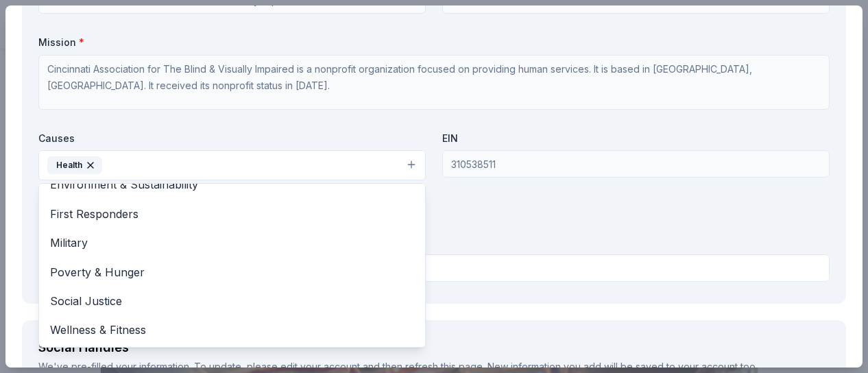
click at [203, 135] on div "Causes Health Animals Art & Culture Children Disaster Relief Education Environm…" at bounding box center [231, 156] width 387 height 49
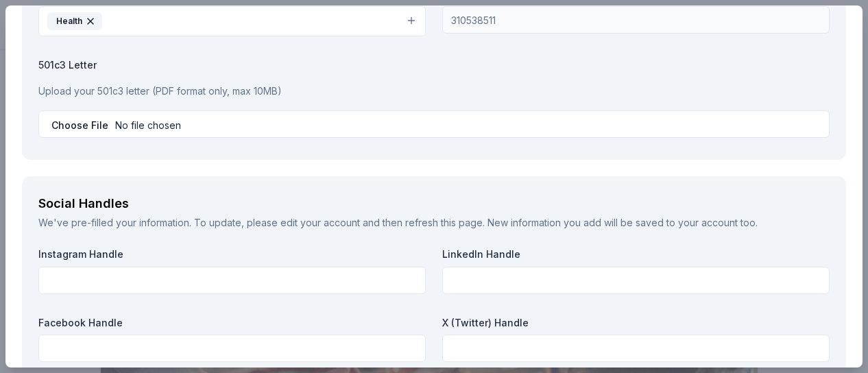
scroll to position [1409, 0]
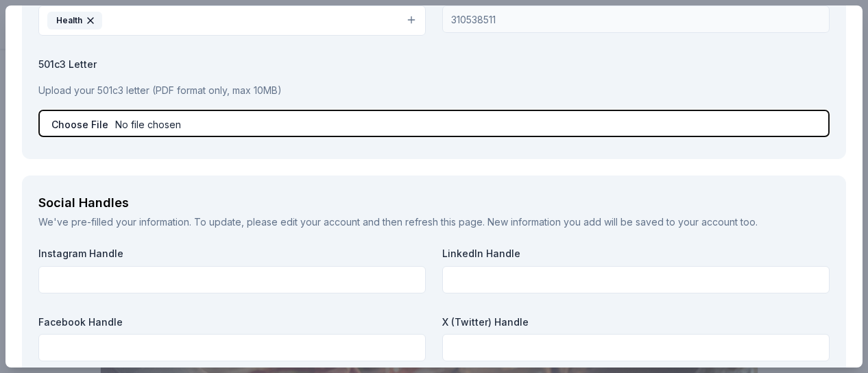
drag, startPoint x: 89, startPoint y: 121, endPoint x: 63, endPoint y: 119, distance: 26.2
click at [63, 119] on input "file" at bounding box center [433, 123] width 791 height 27
type input "C:\fakepath\501c3 Letter.pdf"
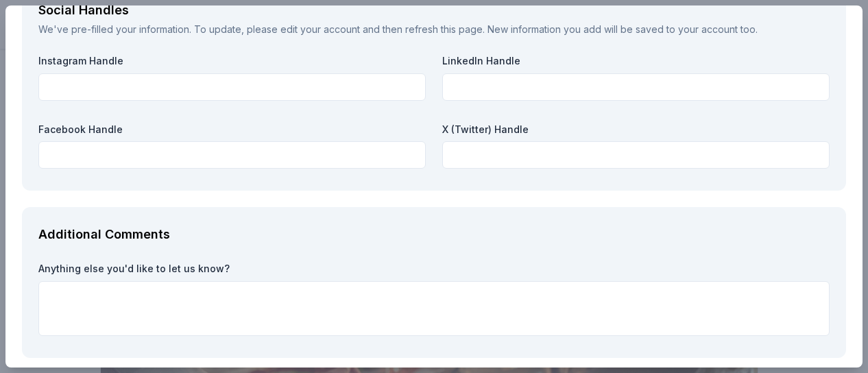
scroll to position [1660, 0]
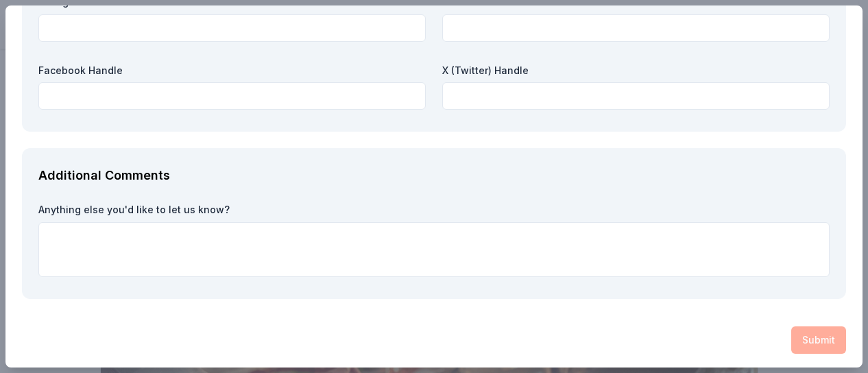
click at [805, 326] on div "Submit" at bounding box center [434, 339] width 824 height 27
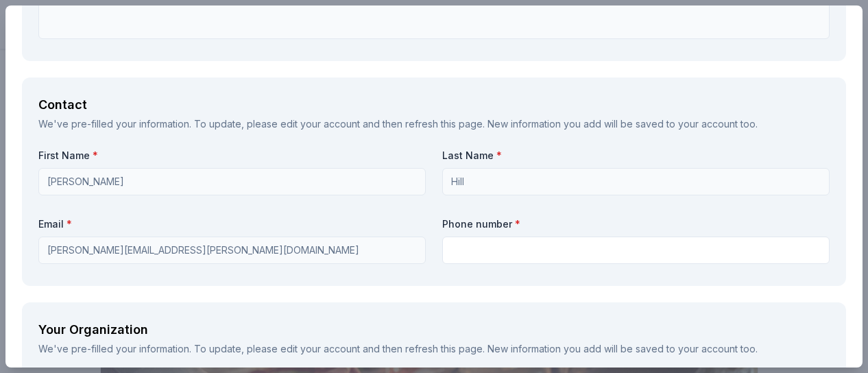
scroll to position [859, 0]
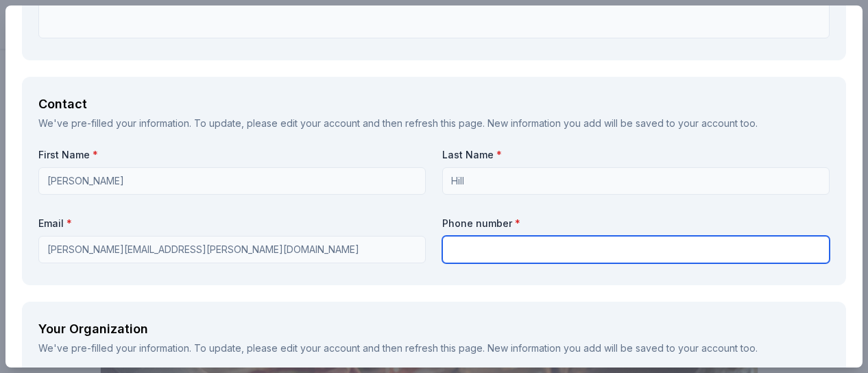
click at [480, 247] on input "text" at bounding box center [635, 249] width 387 height 27
type input "5138105271"
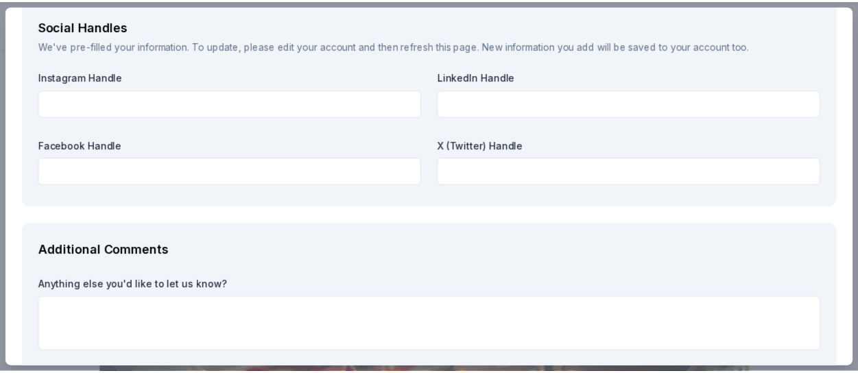
scroll to position [1660, 0]
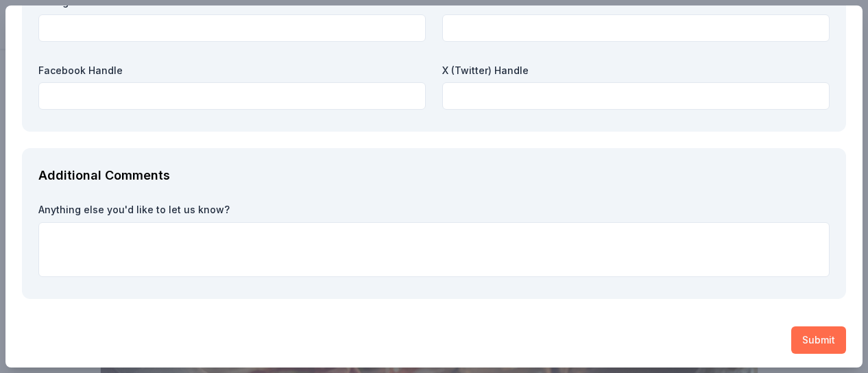
click at [791, 334] on button "Submit" at bounding box center [818, 339] width 55 height 27
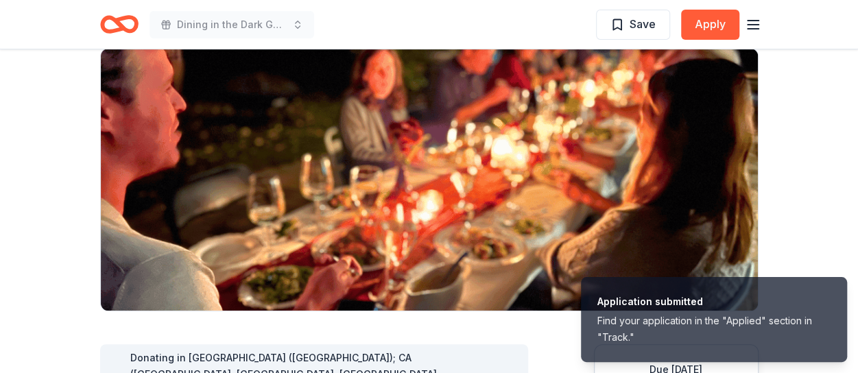
scroll to position [0, 0]
